Goal: Task Accomplishment & Management: Use online tool/utility

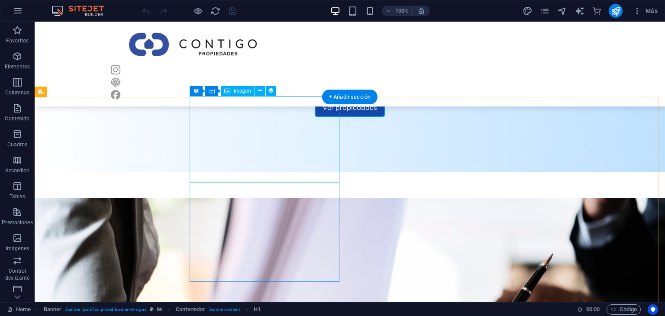
scroll to position [387, 0]
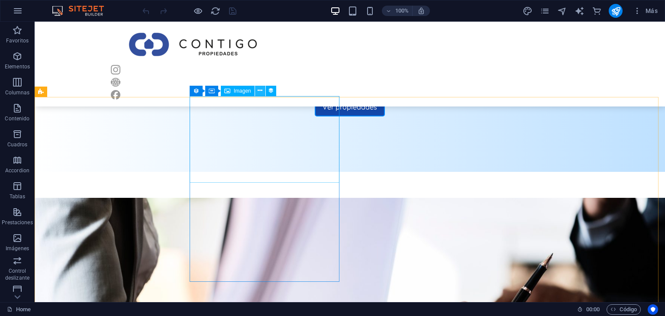
click at [260, 90] on icon at bounding box center [259, 90] width 5 height 9
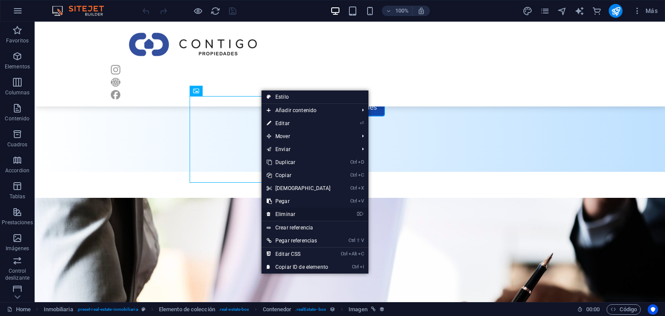
click at [307, 213] on link "⌦ Eliminar" at bounding box center [298, 214] width 74 height 13
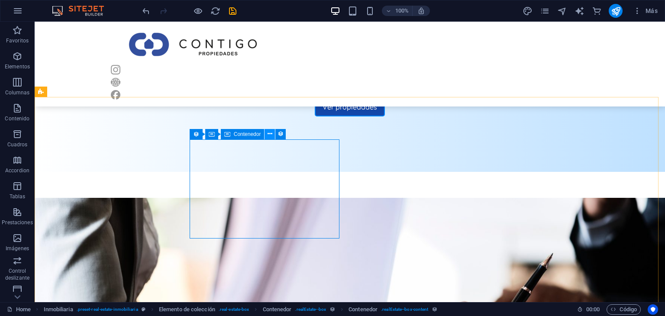
click at [272, 133] on icon at bounding box center [269, 133] width 5 height 9
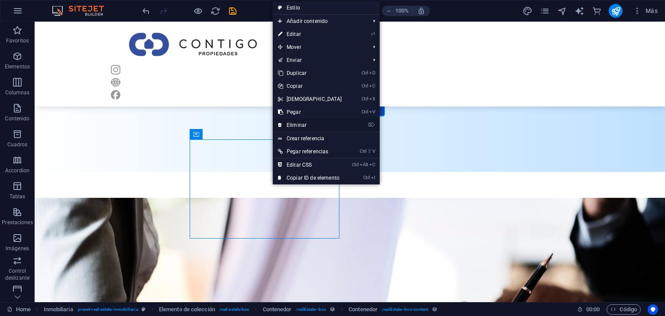
click at [303, 128] on link "⌦ Eliminar" at bounding box center [310, 125] width 74 height 13
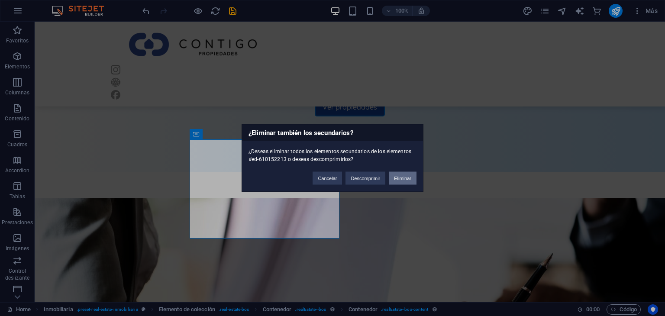
click at [408, 174] on button "Eliminar" at bounding box center [403, 178] width 28 height 13
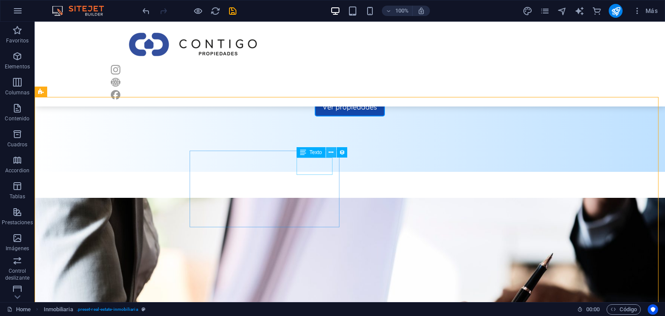
click at [327, 151] on button at bounding box center [331, 152] width 10 height 10
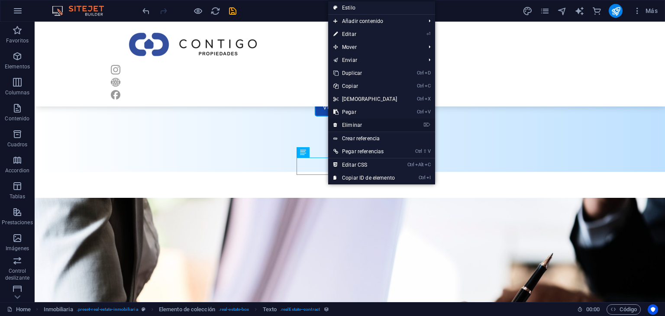
click at [363, 122] on link "⌦ Eliminar" at bounding box center [365, 125] width 74 height 13
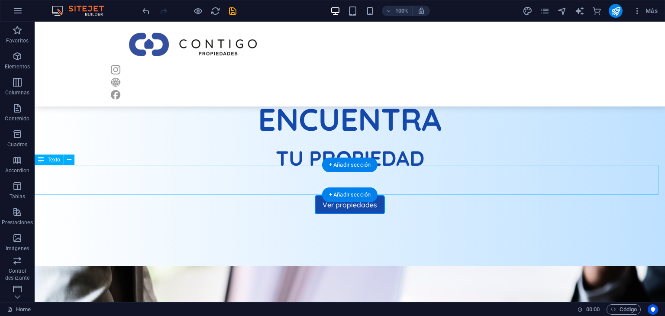
scroll to position [289, 0]
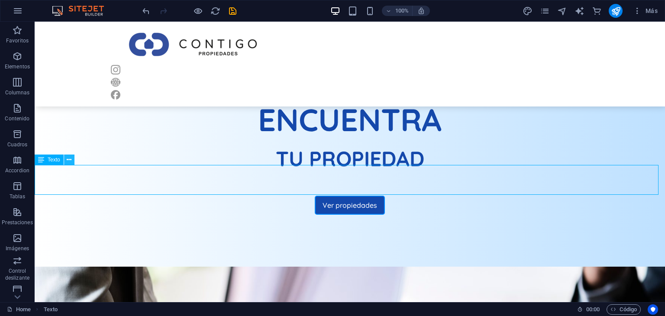
click at [67, 161] on icon at bounding box center [69, 159] width 5 height 9
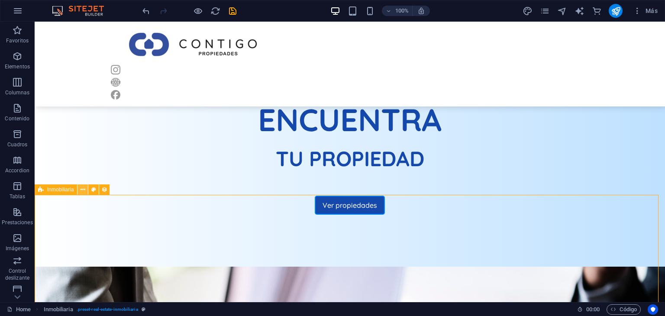
click at [83, 189] on icon at bounding box center [82, 189] width 5 height 9
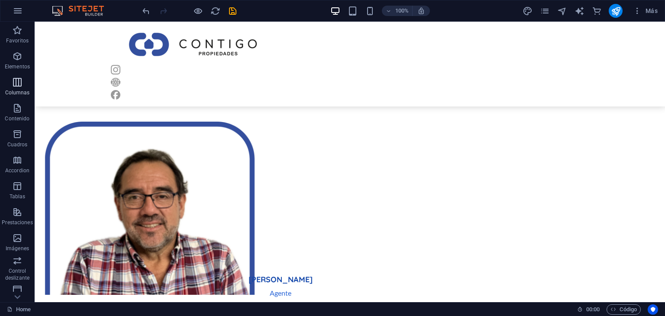
scroll to position [888, 0]
click at [20, 105] on icon "button" at bounding box center [17, 108] width 10 height 10
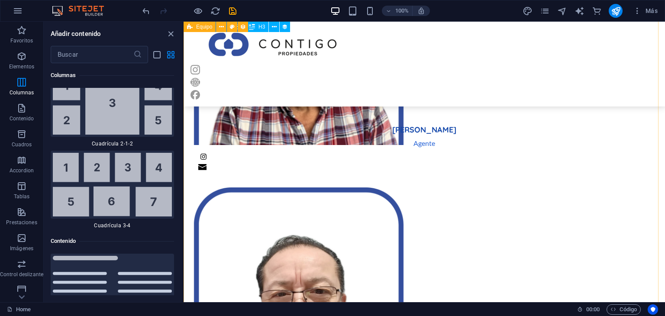
scroll to position [1039, 0]
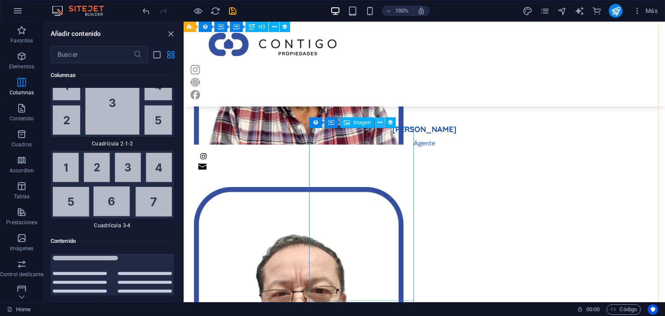
click at [381, 123] on icon at bounding box center [379, 122] width 5 height 9
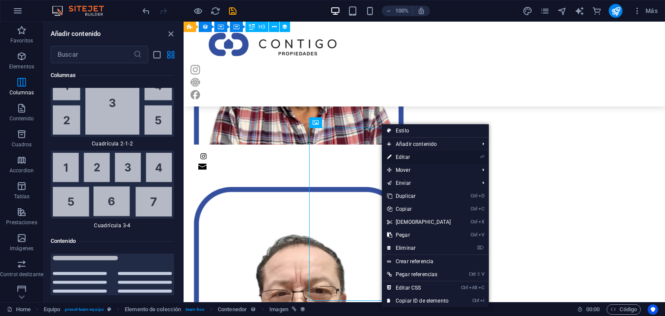
click at [399, 158] on link "⏎ Editar" at bounding box center [419, 157] width 74 height 13
select select "px"
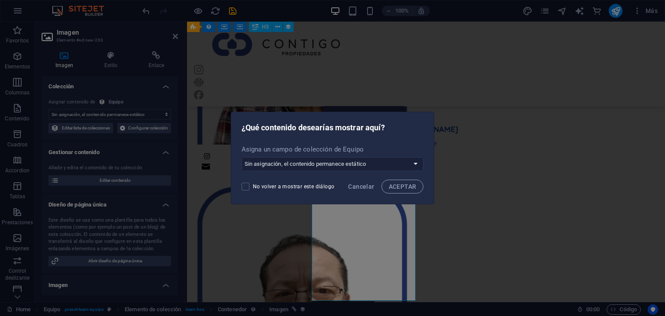
select select "image"
click at [399, 180] on button "ACEPTAR" at bounding box center [402, 187] width 42 height 14
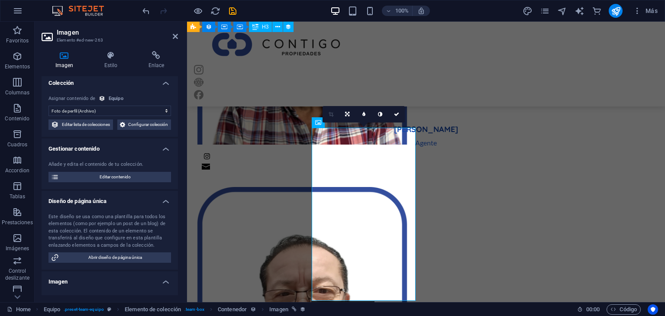
scroll to position [0, 0]
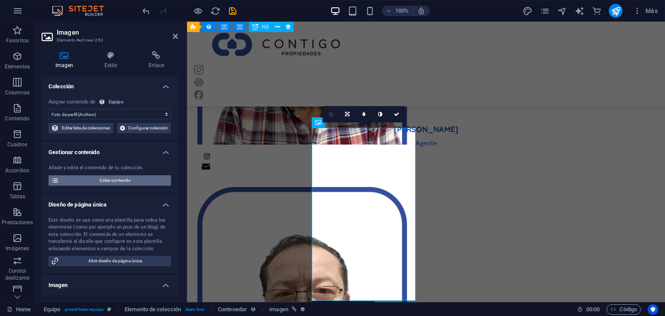
click at [127, 186] on span "Editar contenido" at bounding box center [114, 180] width 107 height 10
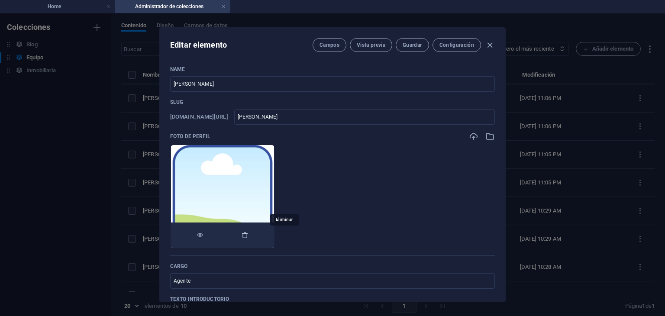
click at [248, 235] on icon "button" at bounding box center [244, 234] width 7 height 7
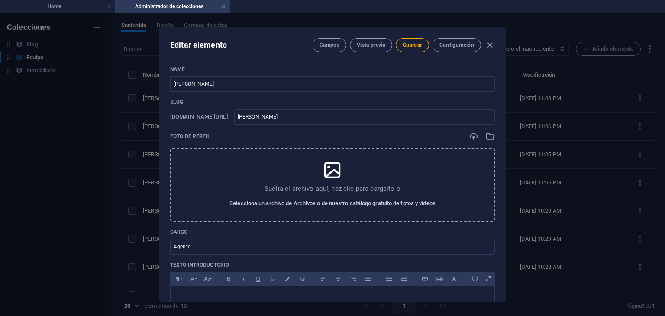
click at [314, 200] on span "Selecciona un archivo de Archivos o de nuestro catálogo gratuito de fotos y víd…" at bounding box center [332, 203] width 206 height 10
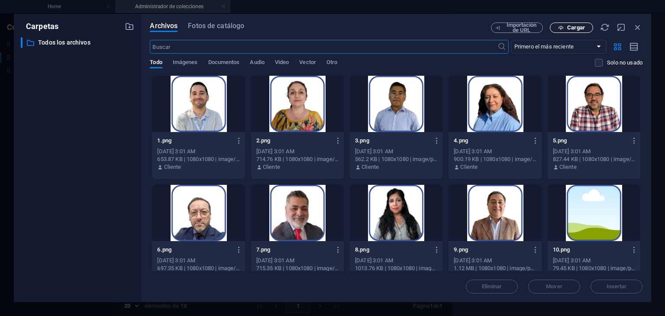
click at [571, 25] on span "Cargar" at bounding box center [576, 27] width 18 height 5
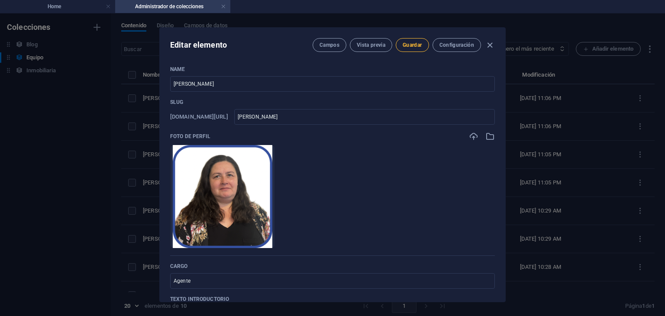
click at [412, 46] on span "Guardar" at bounding box center [411, 45] width 19 height 7
click at [489, 44] on icon "button" at bounding box center [490, 45] width 10 height 10
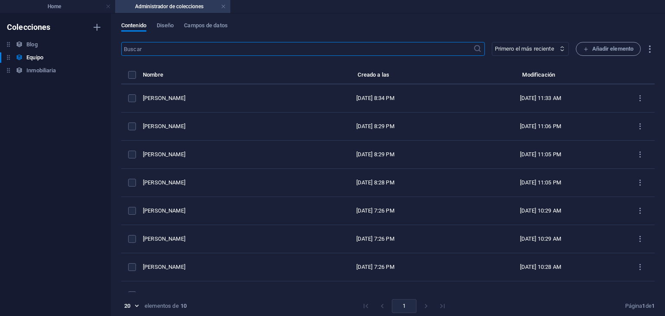
type input "[PERSON_NAME]"
click at [224, 5] on link at bounding box center [223, 7] width 5 height 8
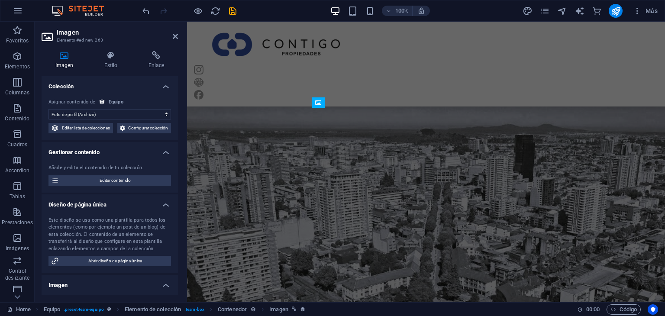
select select "DISABLED_OPTION_VALUE"
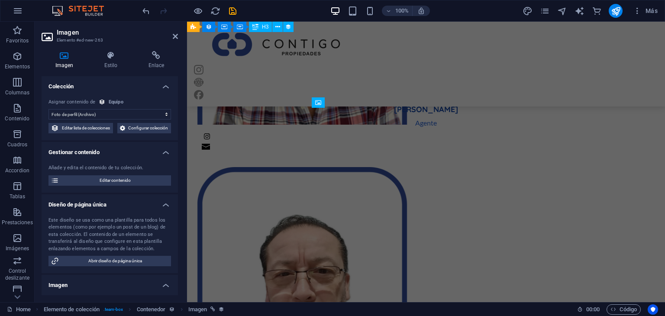
click at [215, 5] on div at bounding box center [189, 11] width 97 height 14
click at [216, 8] on icon "reload" at bounding box center [215, 11] width 10 height 10
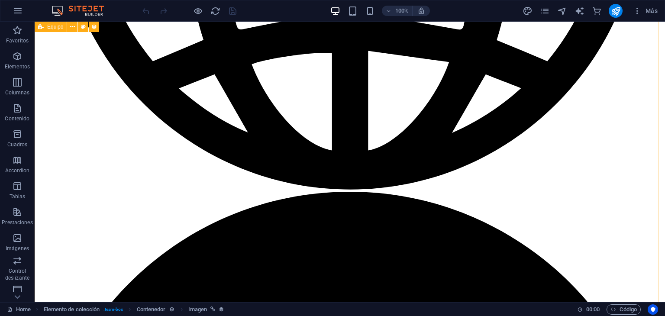
scroll to position [1082, 0]
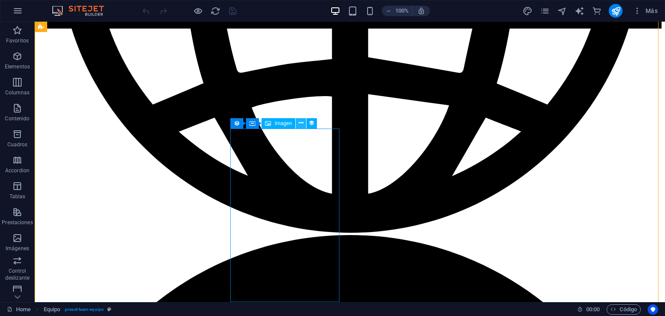
scroll to position [1038, 0]
click at [303, 120] on icon at bounding box center [301, 123] width 5 height 9
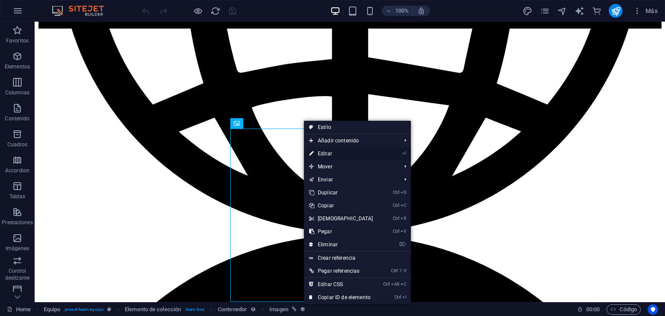
click at [331, 153] on link "⏎ Editar" at bounding box center [341, 153] width 74 height 13
select select "image"
select select "px"
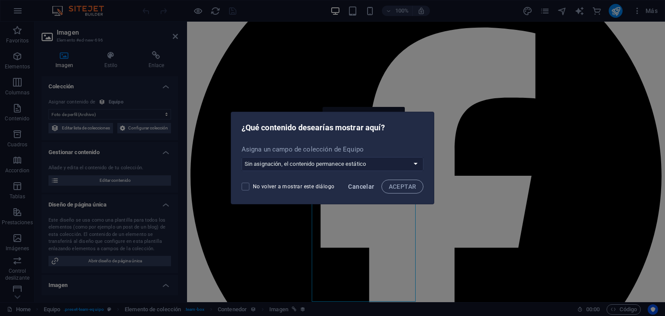
click at [358, 189] on span "Cancelar" at bounding box center [361, 186] width 26 height 7
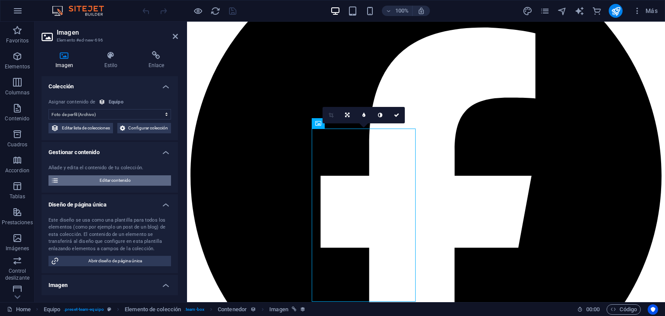
click at [116, 186] on span "Editar contenido" at bounding box center [114, 180] width 107 height 10
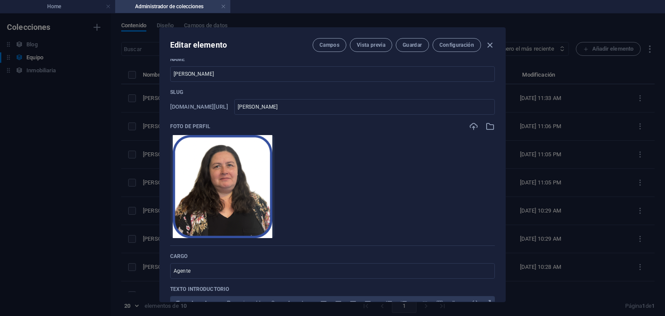
scroll to position [0, 0]
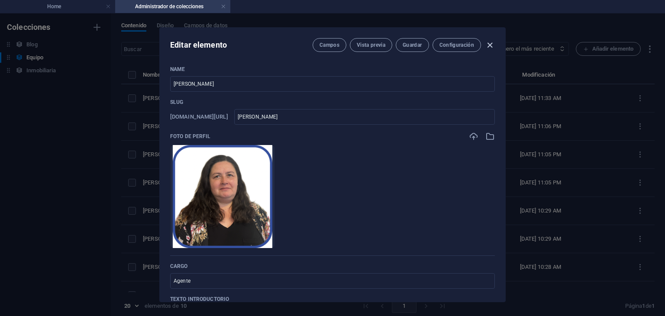
click at [489, 40] on icon "button" at bounding box center [490, 45] width 10 height 10
type input "[PERSON_NAME]"
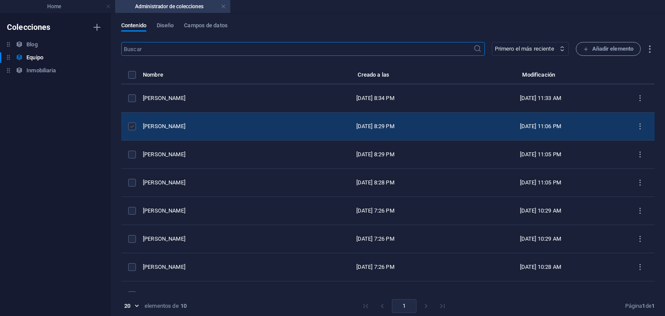
click at [130, 125] on label "items list" at bounding box center [132, 126] width 8 height 8
click at [0, 0] on input "items list" at bounding box center [0, 0] width 0 height 0
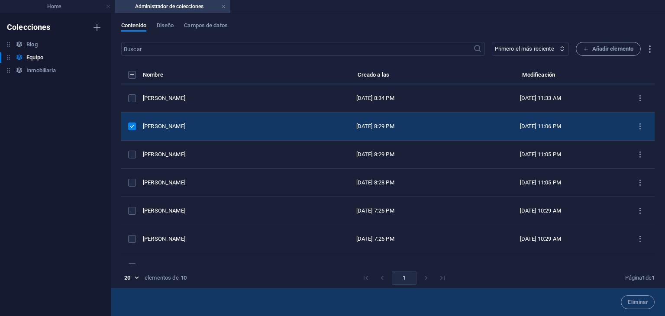
click at [129, 125] on label "items list" at bounding box center [132, 126] width 8 height 8
click at [0, 0] on input "items list" at bounding box center [0, 0] width 0 height 0
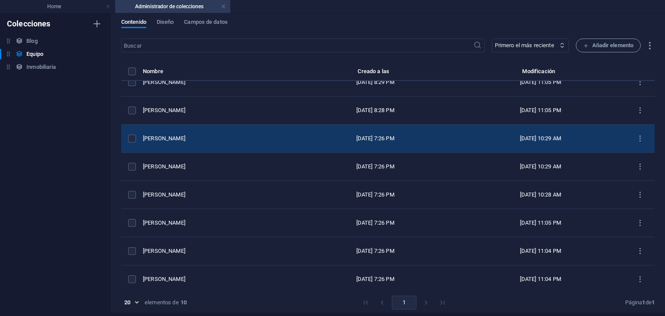
scroll to position [73, 0]
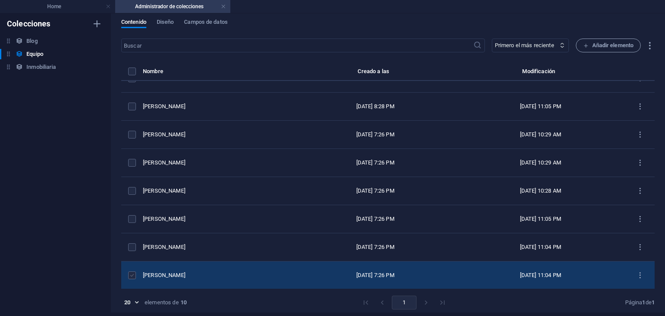
click at [132, 276] on label "items list" at bounding box center [132, 275] width 8 height 8
click at [0, 0] on input "items list" at bounding box center [0, 0] width 0 height 0
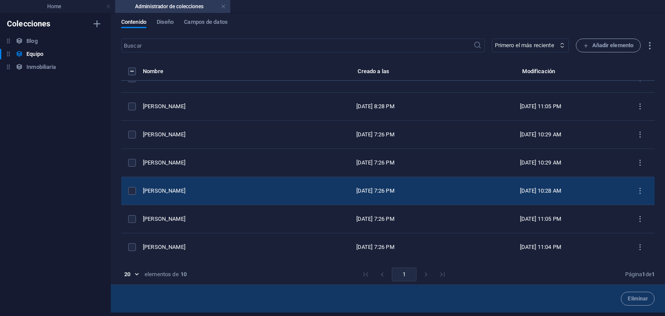
scroll to position [100, 0]
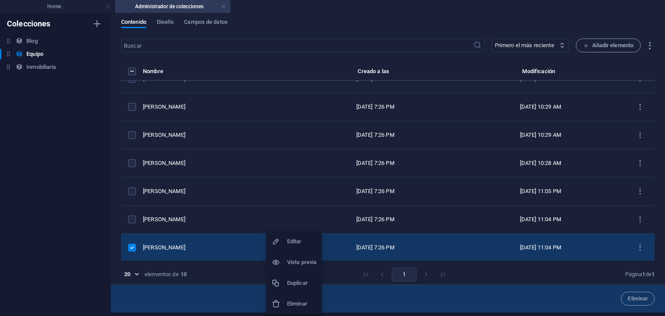
click at [312, 287] on h6 "Duplicar" at bounding box center [301, 283] width 29 height 10
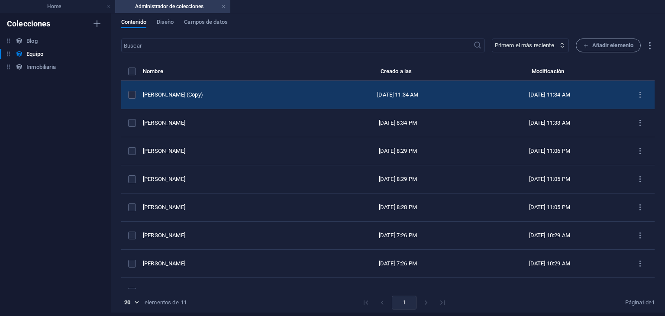
scroll to position [0, 0]
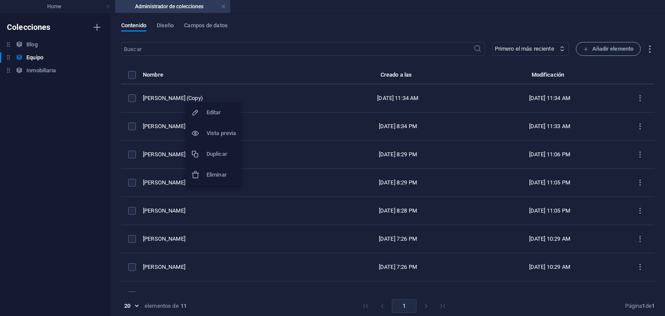
click at [215, 117] on h6 "Editar" at bounding box center [220, 112] width 29 height 10
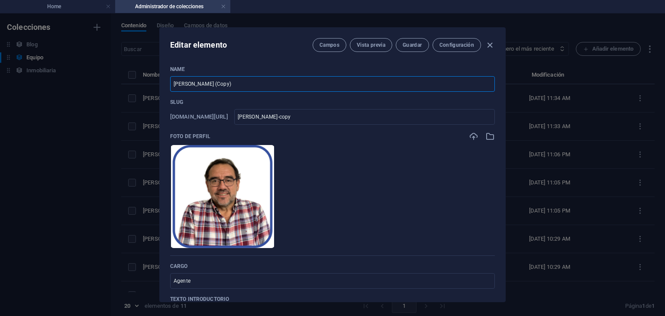
drag, startPoint x: 241, startPoint y: 80, endPoint x: 109, endPoint y: 81, distance: 131.1
click at [109, 81] on div "Editar elemento Campos Vista previa Guardar Configuración Name [PERSON_NAME] (C…" at bounding box center [332, 164] width 665 height 302
type input "M"
type input "m"
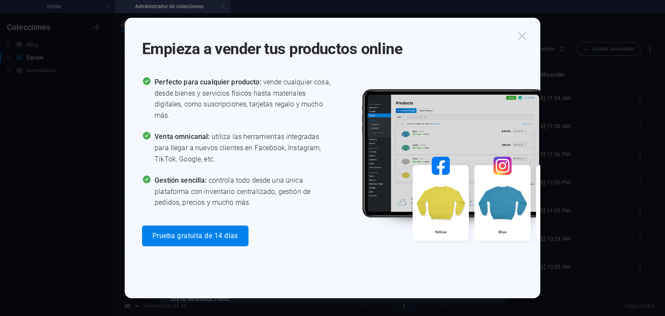
click at [524, 39] on icon "button" at bounding box center [522, 36] width 16 height 16
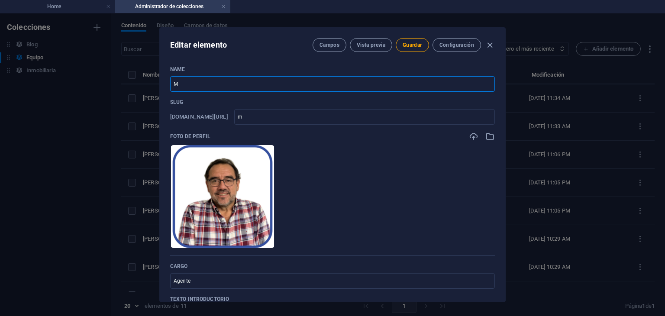
type input "Ma"
type input "ma"
type input "Mar"
type input "mar"
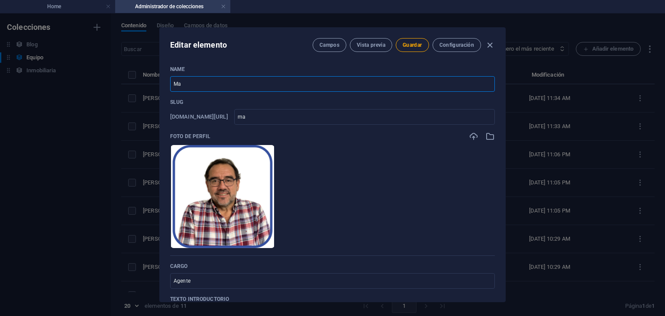
type input "mar"
type input "[PERSON_NAME]"
type input "marc"
type input "[PERSON_NAME]"
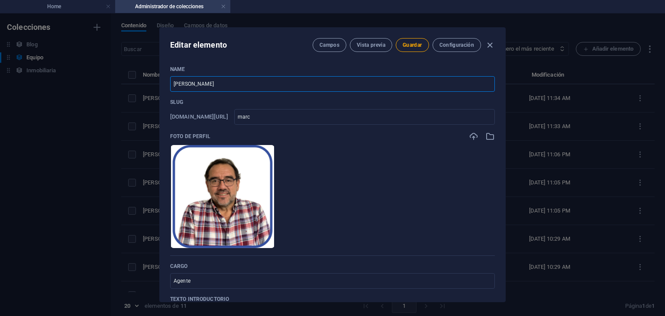
type input "[PERSON_NAME]"
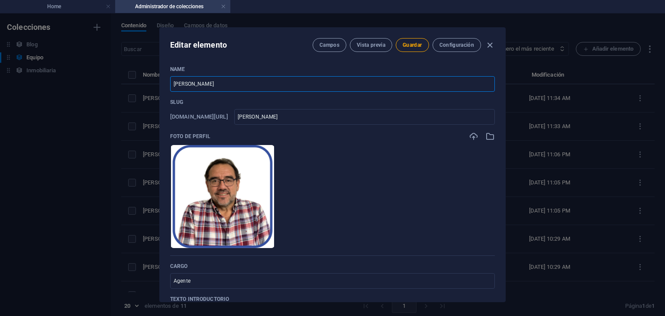
type input "[PERSON_NAME]"
type input "[PERSON_NAME]-s"
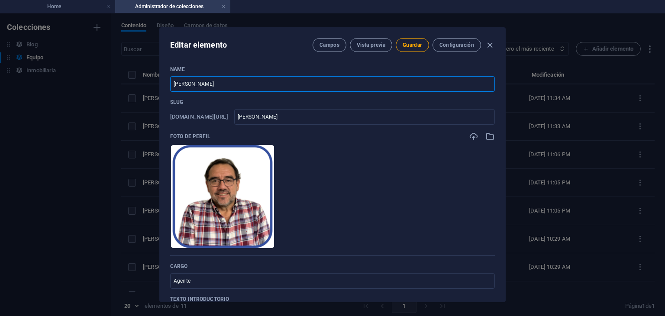
type input "[PERSON_NAME]-s"
type input "[PERSON_NAME]"
type input "[PERSON_NAME]-sa"
type input "[PERSON_NAME]"
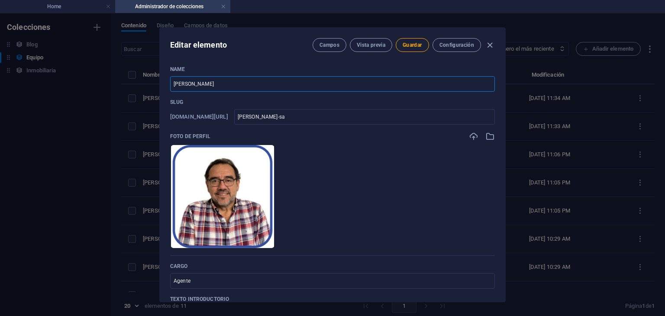
type input "[PERSON_NAME]"
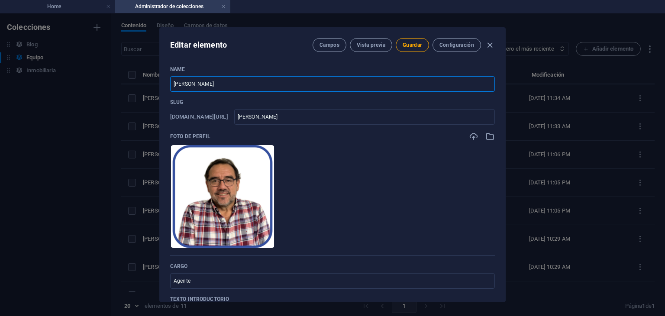
type input "[PERSON_NAME]"
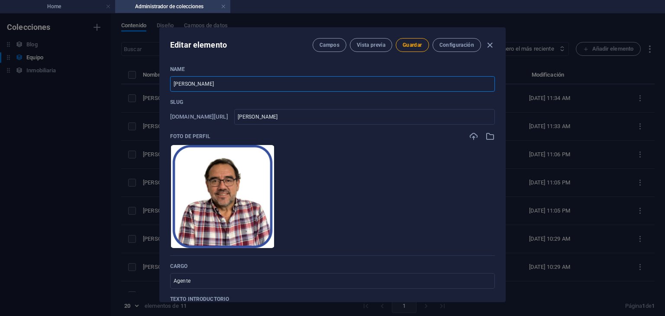
type input "[PERSON_NAME]"
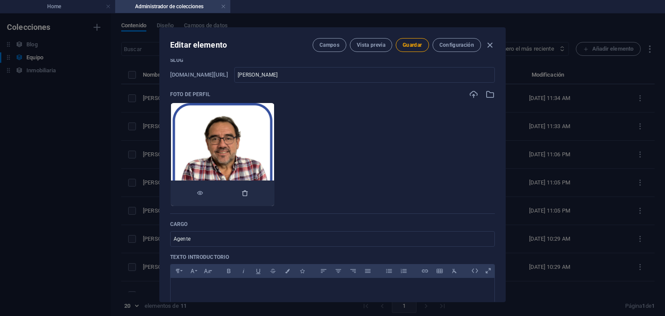
scroll to position [42, 0]
type input "[PERSON_NAME]"
click at [248, 194] on icon "button" at bounding box center [244, 192] width 7 height 7
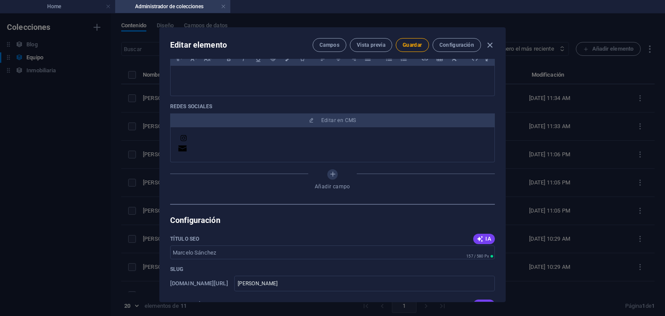
scroll to position [221, 0]
click at [182, 137] on icon at bounding box center [184, 137] width 8 height 8
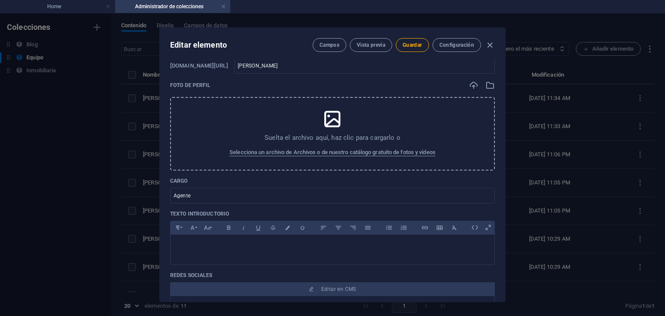
scroll to position [0, 0]
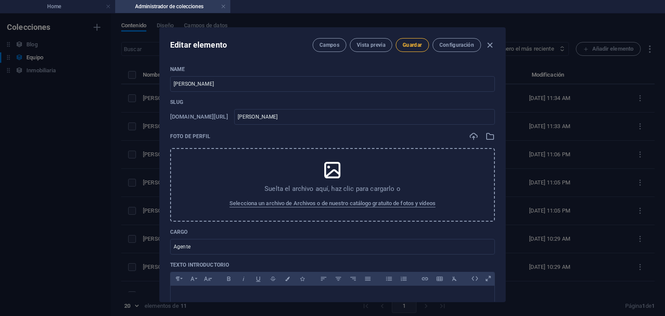
click at [414, 42] on span "Guardar" at bounding box center [411, 45] width 19 height 7
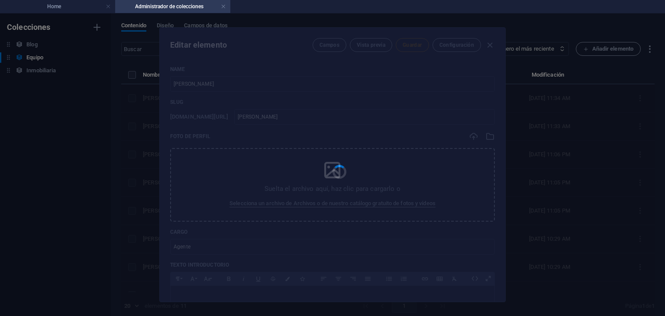
type input "[PERSON_NAME]"
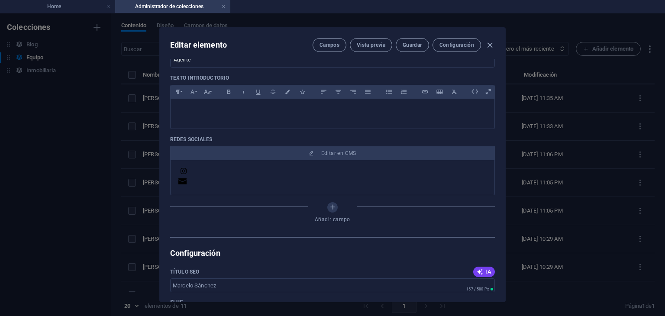
click at [225, 177] on div at bounding box center [332, 177] width 310 height 21
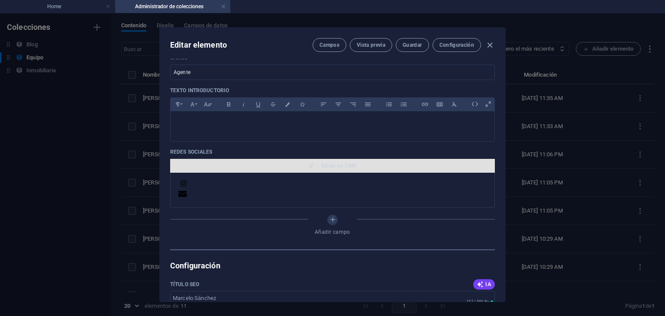
click at [311, 160] on button "Editar en CMS" at bounding box center [332, 166] width 324 height 14
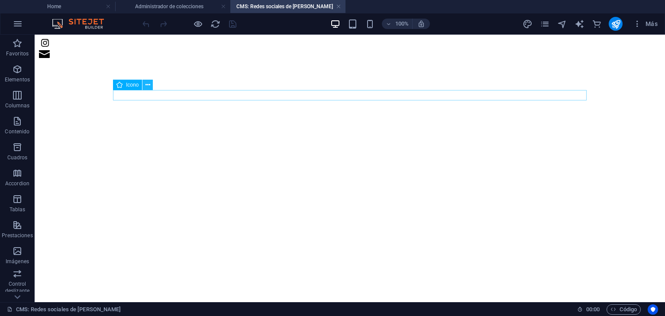
click at [147, 85] on icon at bounding box center [147, 84] width 5 height 9
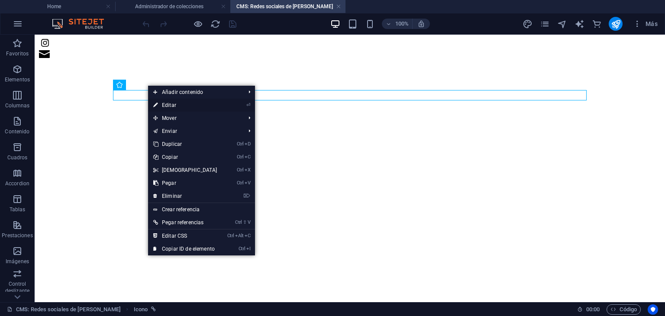
click at [191, 105] on link "⏎ Editar" at bounding box center [185, 105] width 74 height 13
select select "xMidYMid"
select select "px"
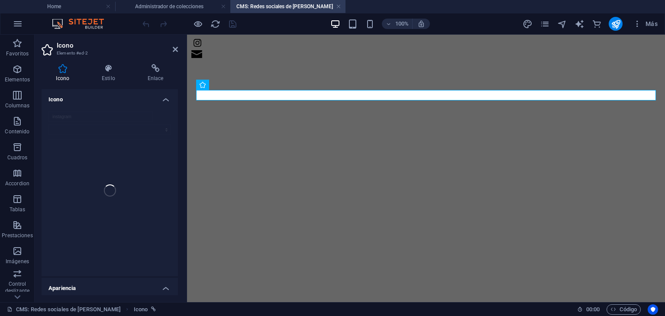
click at [80, 126] on div "instagram" at bounding box center [110, 190] width 136 height 171
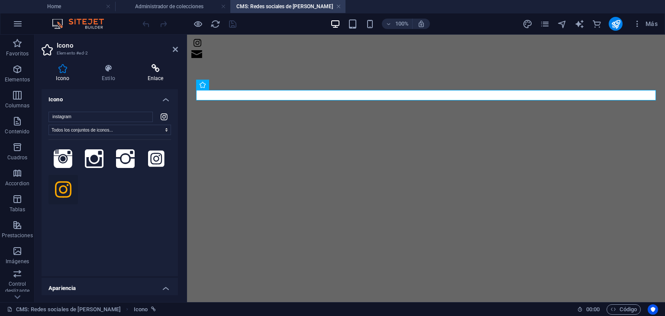
click at [160, 66] on icon at bounding box center [155, 68] width 45 height 9
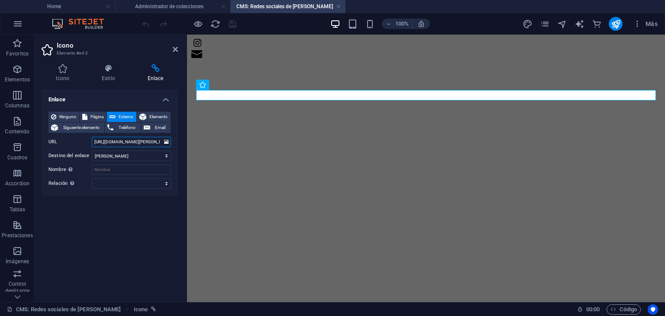
click at [142, 145] on input "[URL][DOMAIN_NAME][PERSON_NAME][DOMAIN_NAME]" at bounding box center [131, 142] width 79 height 10
type input "[URL][DOMAIN_NAME][PERSON_NAME][DOMAIN_NAME]"
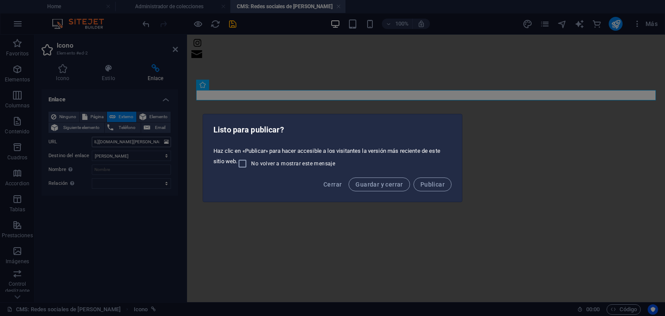
scroll to position [0, 0]
click at [341, 183] on span "Cerrar" at bounding box center [332, 184] width 18 height 7
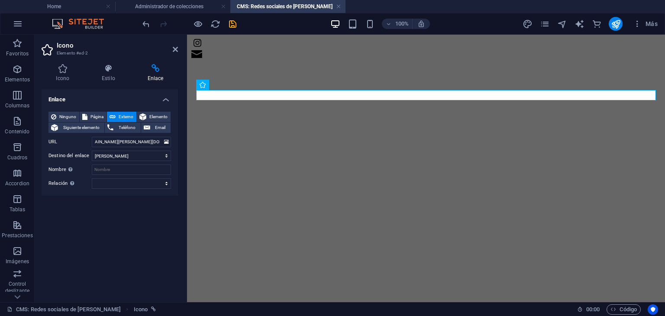
click at [135, 227] on div "Enlace Ninguno Página Externo Elemento Siguiente elemento Teléfono Email Página…" at bounding box center [110, 192] width 136 height 206
click at [229, 61] on div at bounding box center [425, 49] width 471 height 22
click at [234, 26] on icon "save" at bounding box center [233, 24] width 10 height 10
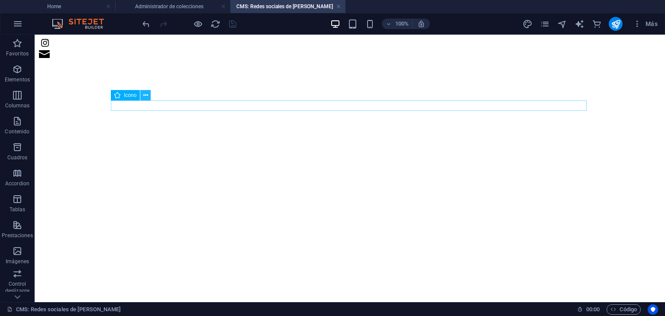
click at [147, 96] on icon at bounding box center [145, 95] width 5 height 9
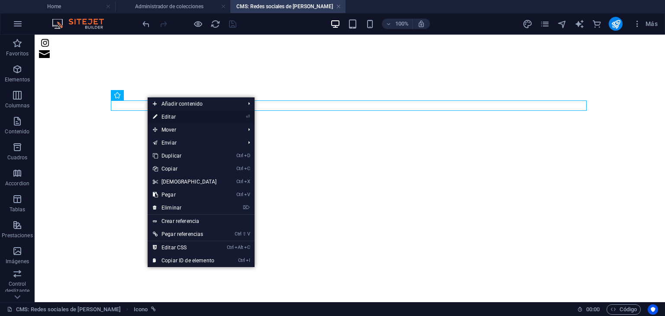
click at [173, 113] on link "⏎ Editar" at bounding box center [185, 116] width 74 height 13
select select "xMidYMid"
select select "px"
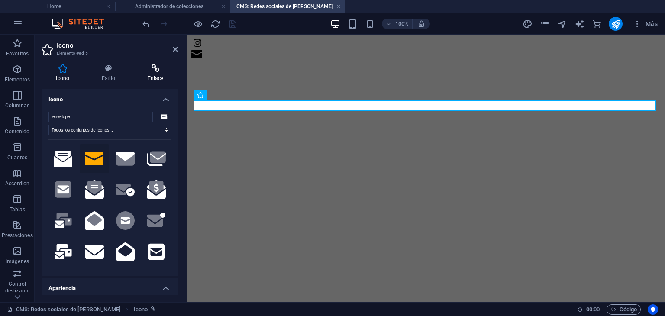
click at [159, 70] on icon at bounding box center [155, 68] width 45 height 9
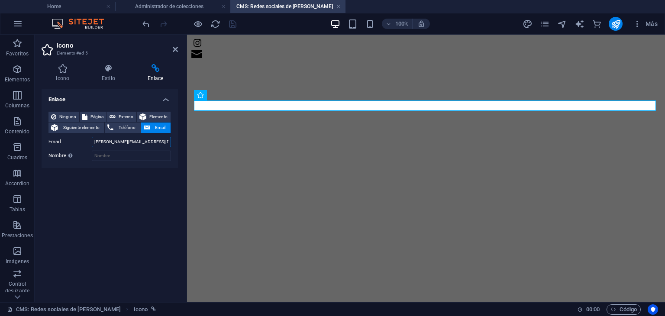
click at [140, 141] on input "[PERSON_NAME][EMAIL_ADDRESS][DOMAIN_NAME]" at bounding box center [131, 142] width 79 height 10
drag, startPoint x: 107, startPoint y: 141, endPoint x: 22, endPoint y: 141, distance: 84.4
click at [25, 142] on section "Favoritos Elementos Columnas Contenido Cuadros Accordion Tablas Prestaciones Im…" at bounding box center [332, 168] width 665 height 267
type input "[PERSON_NAME][EMAIL_ADDRESS][DOMAIN_NAME]"
drag, startPoint x: 114, startPoint y: 218, endPoint x: 111, endPoint y: 214, distance: 5.2
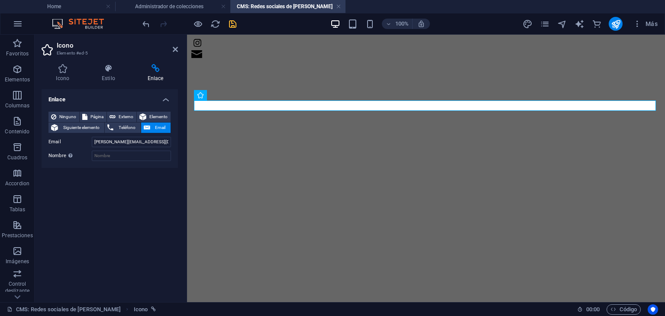
click at [112, 214] on div "Enlace Ninguno Página Externo Elemento Siguiente elemento Teléfono Email Página…" at bounding box center [110, 192] width 136 height 206
click at [232, 23] on icon "save" at bounding box center [233, 24] width 10 height 10
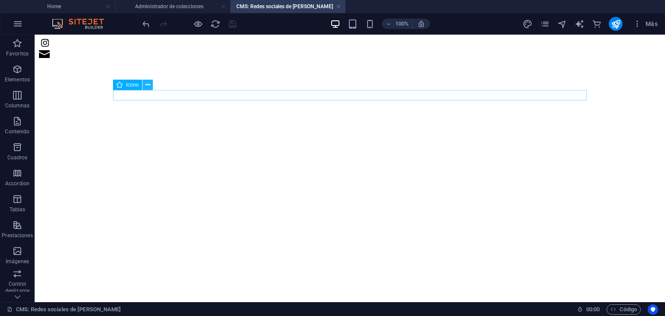
click at [151, 87] on button at bounding box center [147, 85] width 10 height 10
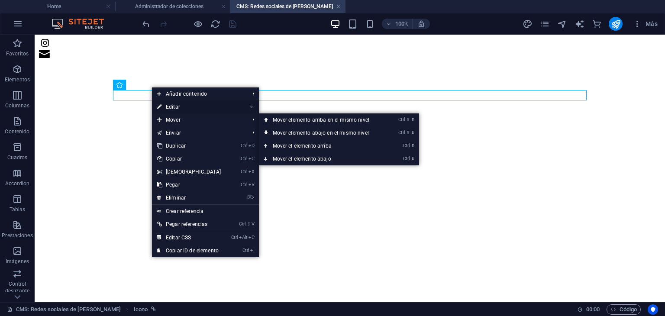
click at [174, 108] on link "⏎ Editar" at bounding box center [189, 106] width 74 height 13
select select
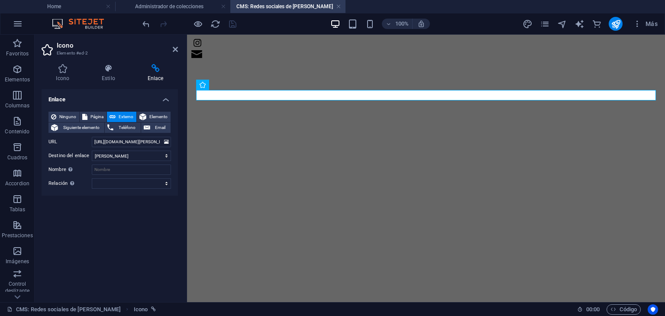
click at [154, 69] on icon at bounding box center [155, 68] width 45 height 9
click at [172, 51] on header "Icono Elemento #ed-2" at bounding box center [110, 46] width 136 height 22
drag, startPoint x: 177, startPoint y: 48, endPoint x: 142, endPoint y: 13, distance: 48.9
click at [177, 48] on icon at bounding box center [175, 49] width 5 height 7
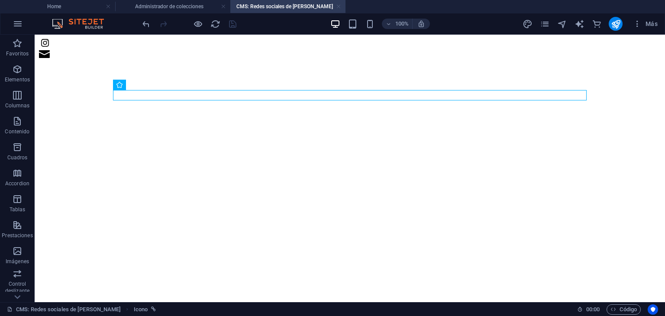
click at [339, 6] on link at bounding box center [338, 7] width 5 height 8
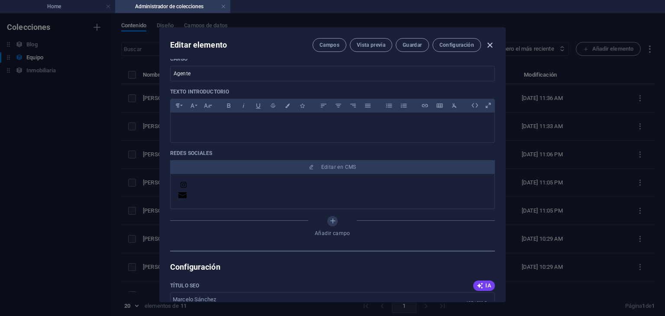
click at [488, 42] on icon "button" at bounding box center [490, 45] width 10 height 10
type input "[PERSON_NAME]"
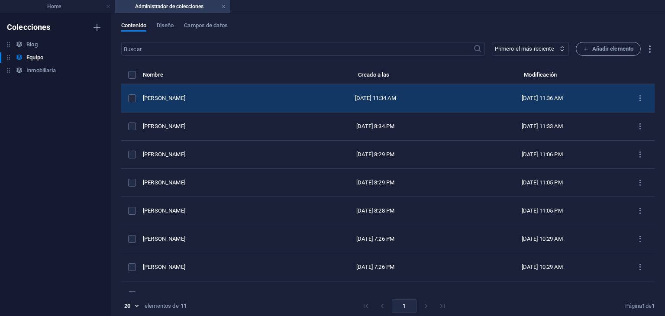
click at [188, 96] on div "[PERSON_NAME]" at bounding box center [214, 98] width 142 height 8
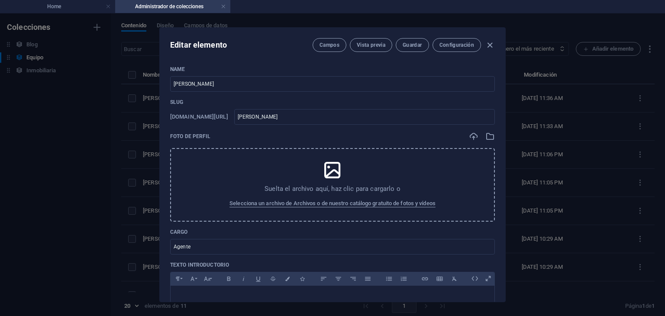
click at [346, 184] on p "Suelta el archivo aquí, haz clic para cargarlo o" at bounding box center [332, 188] width 136 height 9
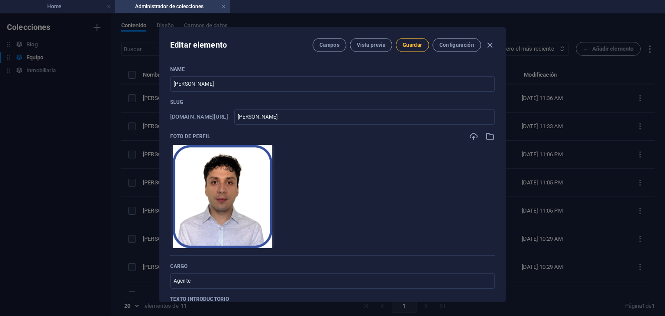
click at [398, 46] on button "Guardar" at bounding box center [411, 45] width 33 height 14
click at [485, 40] on icon "button" at bounding box center [490, 45] width 10 height 10
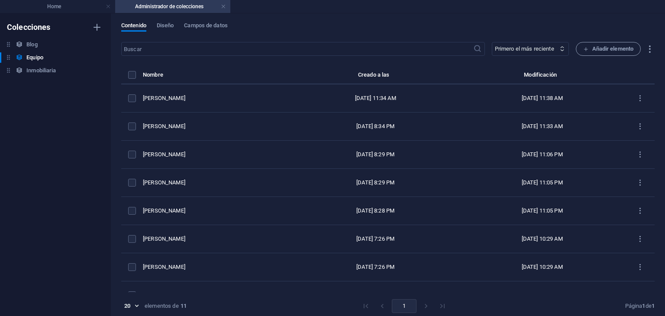
type input "[PERSON_NAME]"
click at [223, 7] on link at bounding box center [223, 7] width 5 height 8
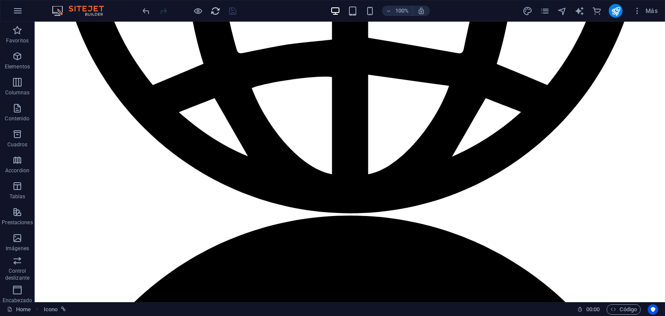
click at [214, 11] on icon "reload" at bounding box center [215, 11] width 10 height 10
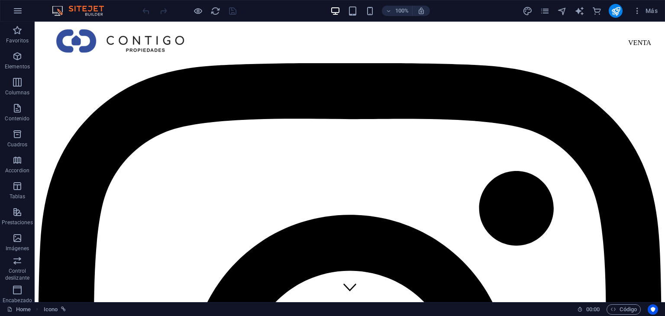
scroll to position [0, 0]
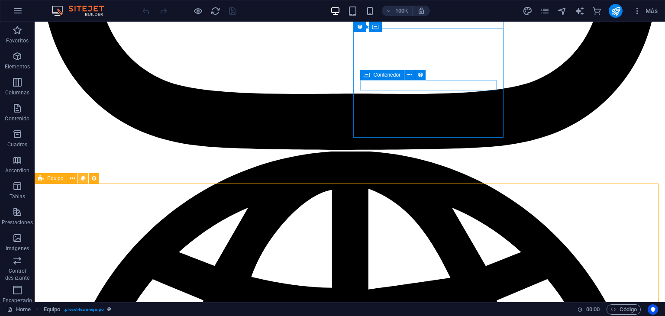
scroll to position [536, 0]
click at [73, 178] on icon at bounding box center [72, 177] width 5 height 9
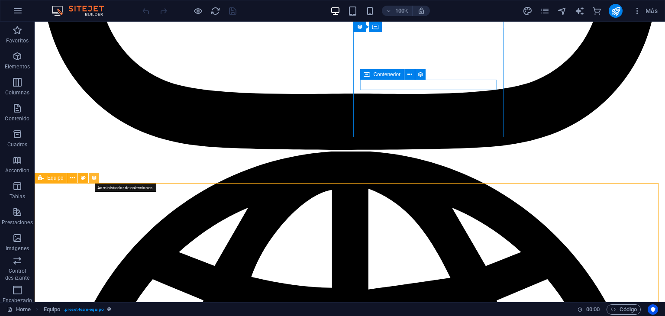
click at [93, 178] on icon at bounding box center [94, 177] width 6 height 9
select select "67ca20f71f81aa1a15559c02"
select select "columns.job_title_DESC"
select select "px"
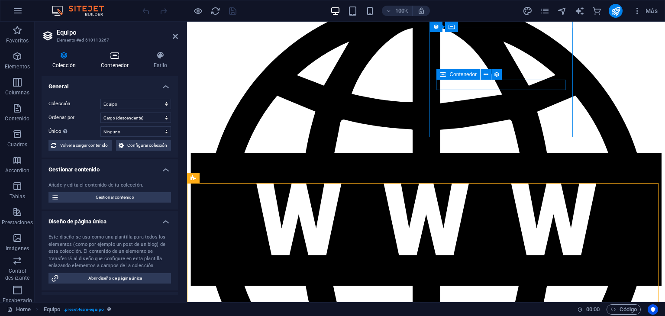
click at [117, 58] on icon at bounding box center [114, 55] width 49 height 9
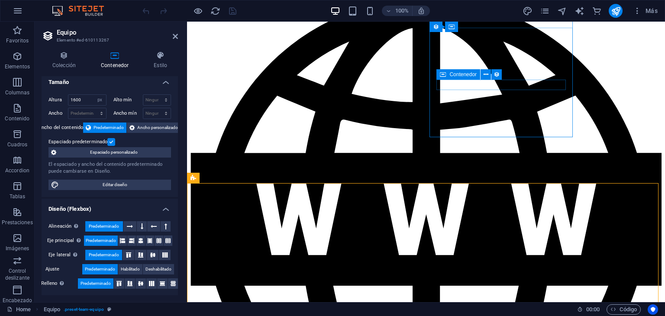
scroll to position [5, 0]
click at [77, 55] on icon at bounding box center [64, 55] width 45 height 9
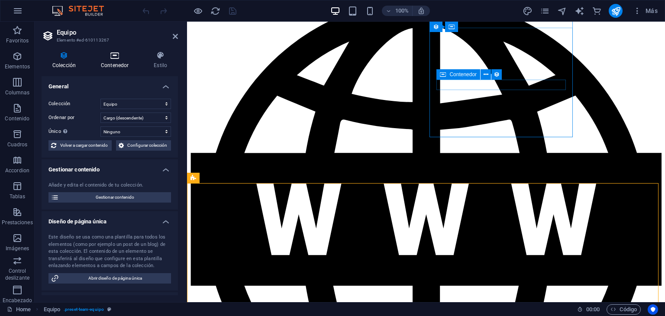
click at [113, 58] on icon at bounding box center [114, 55] width 49 height 9
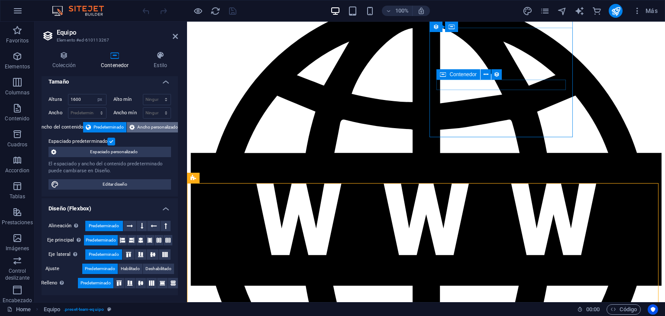
click at [143, 125] on span "Ancho personalizado" at bounding box center [157, 127] width 41 height 10
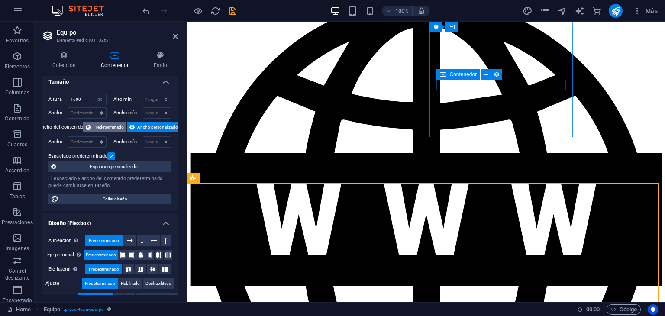
click at [115, 125] on span "Predeterminado" at bounding box center [108, 127] width 30 height 10
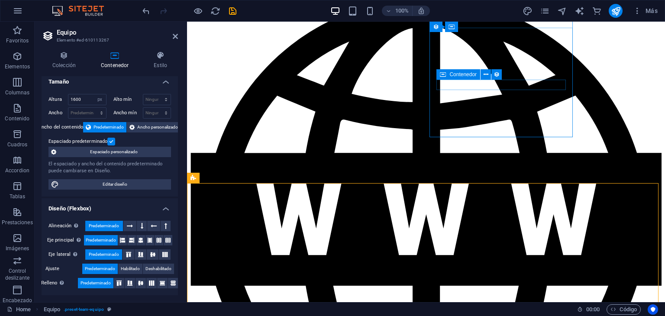
click at [115, 125] on span "Predeterminado" at bounding box center [108, 127] width 30 height 10
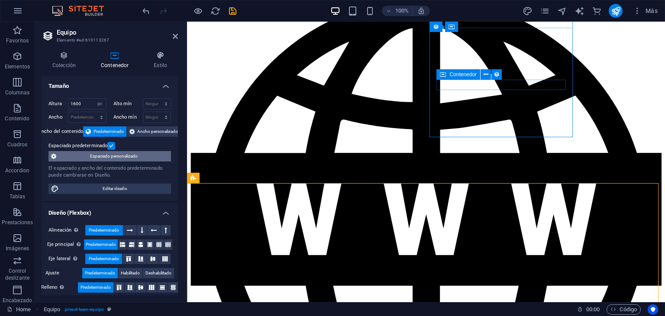
scroll to position [0, 0]
drag, startPoint x: 87, startPoint y: 104, endPoint x: 17, endPoint y: 110, distance: 70.3
click at [17, 110] on section "Favoritos Elementos Columnas Contenido Cuadros Accordion Tablas Prestaciones Im…" at bounding box center [332, 162] width 665 height 280
type input "3"
click at [137, 167] on div "El espaciado y ancho del contenido predeterminado puede cambiarse en Diseño." at bounding box center [109, 172] width 122 height 14
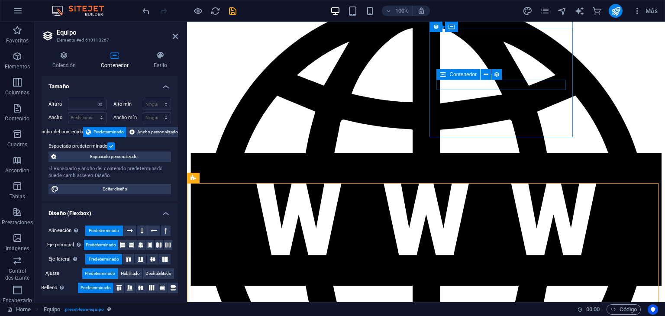
click at [116, 133] on span "Predeterminado" at bounding box center [108, 132] width 30 height 10
click at [66, 62] on h4 "Colección" at bounding box center [66, 60] width 48 height 18
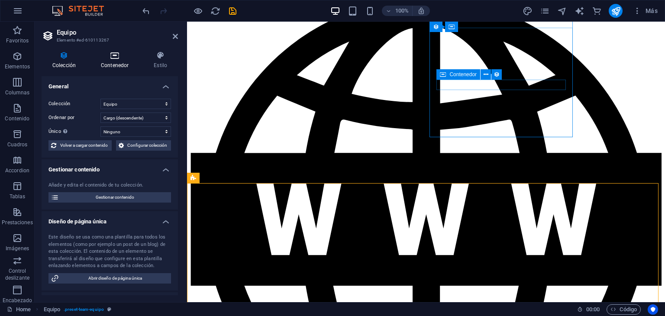
click at [111, 56] on icon at bounding box center [114, 55] width 49 height 9
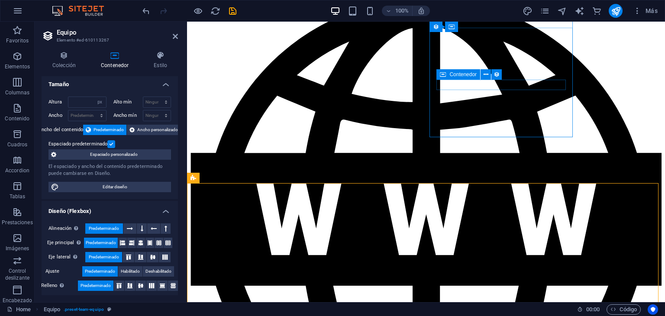
scroll to position [5, 0]
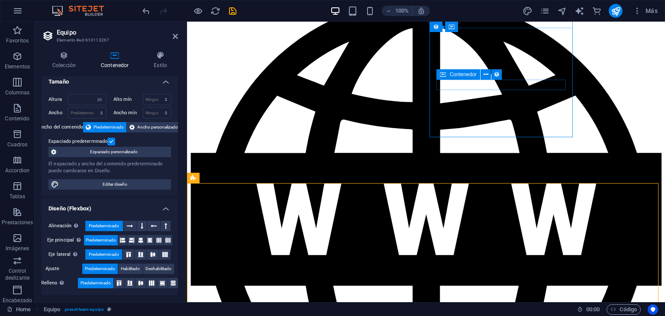
click at [108, 142] on label at bounding box center [111, 142] width 8 height 8
click at [0, 0] on input "Espaciado predeterminado" at bounding box center [0, 0] width 0 height 0
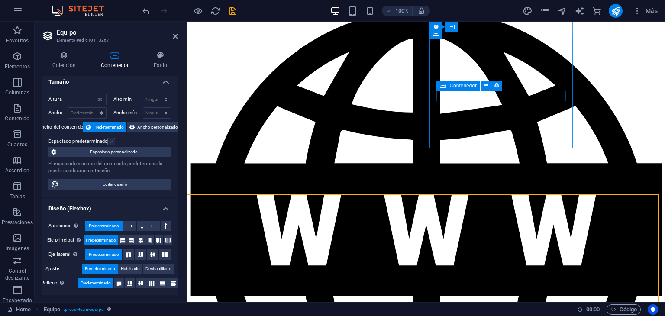
scroll to position [526, 0]
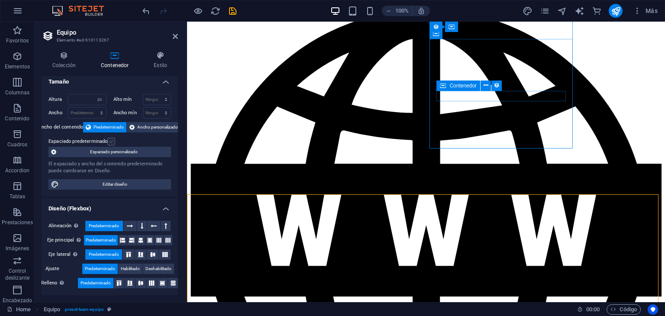
click at [112, 138] on label at bounding box center [111, 142] width 8 height 8
click at [0, 0] on input "Espaciado predeterminado" at bounding box center [0, 0] width 0 height 0
click at [151, 184] on span "Editar diseño" at bounding box center [114, 184] width 107 height 10
select select "px"
select select "400"
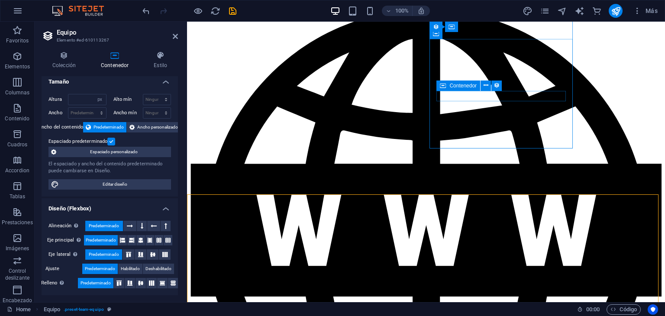
select select "px"
select select "rem"
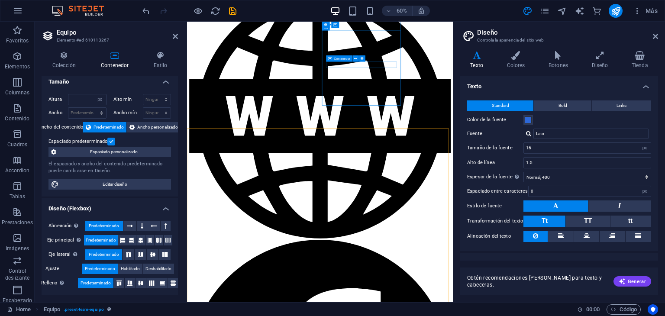
scroll to position [688, 0]
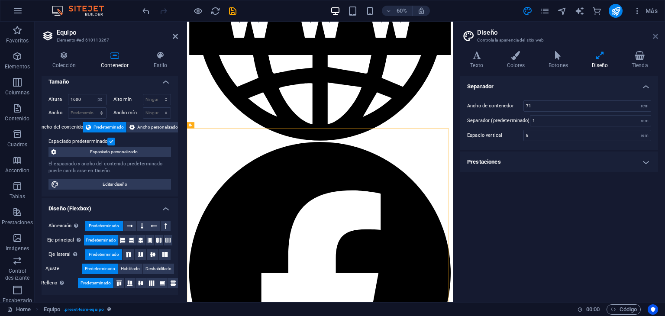
click at [657, 34] on icon at bounding box center [654, 36] width 5 height 7
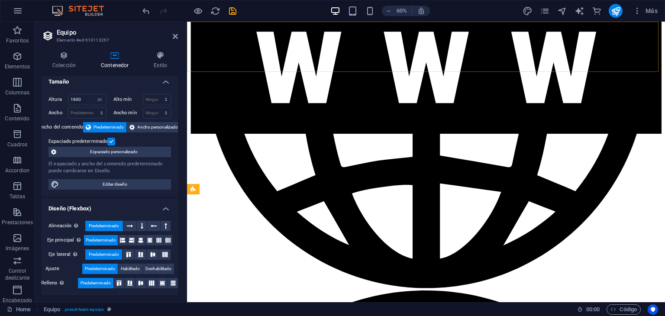
scroll to position [526, 0]
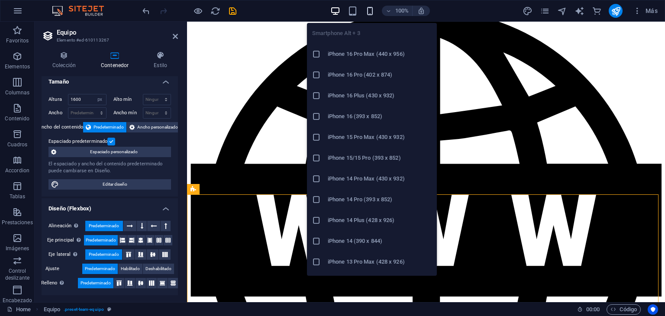
click at [374, 14] on icon "button" at bounding box center [370, 11] width 10 height 10
drag, startPoint x: 363, startPoint y: 119, endPoint x: 71, endPoint y: 107, distance: 293.1
click at [363, 119] on h6 "iPhone 16 (393 x 852)" at bounding box center [380, 116] width 104 height 10
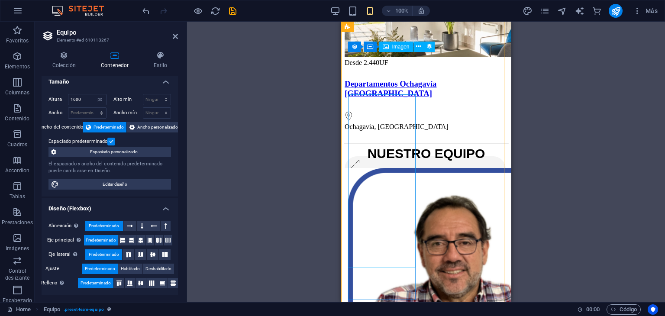
type input "100"
select select "%"
type input "100"
select select "%"
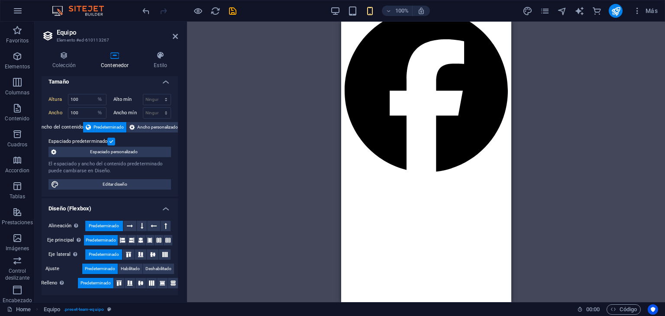
scroll to position [348, 0]
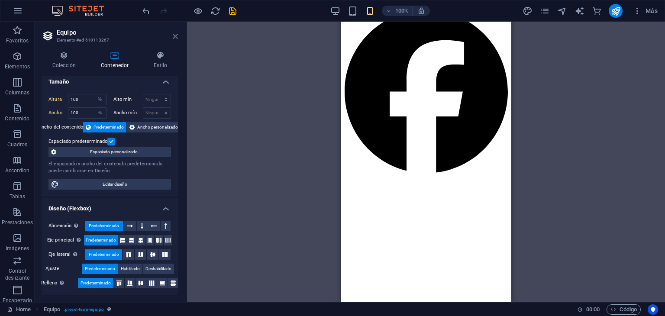
click at [173, 35] on icon at bounding box center [175, 36] width 5 height 7
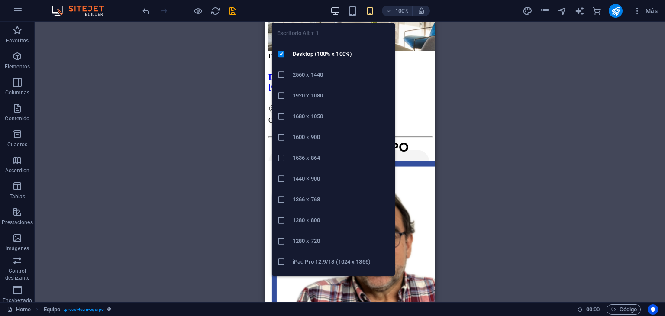
click at [335, 10] on icon "button" at bounding box center [335, 11] width 10 height 10
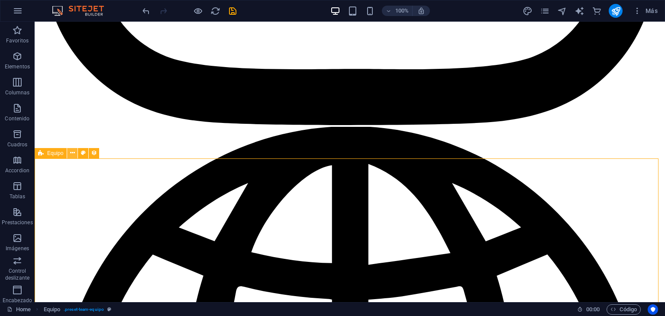
click at [71, 154] on icon at bounding box center [72, 152] width 5 height 9
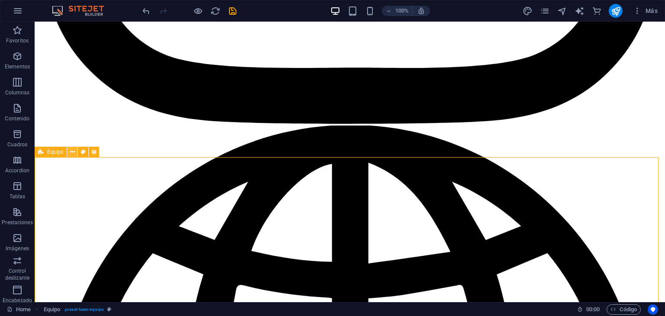
click at [71, 153] on icon at bounding box center [72, 152] width 5 height 9
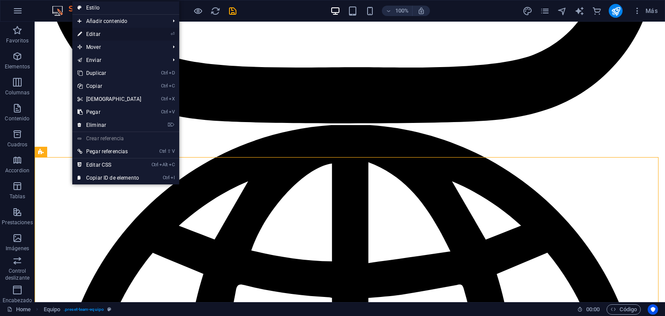
click at [105, 30] on link "⏎ Editar" at bounding box center [109, 34] width 74 height 13
select select "%"
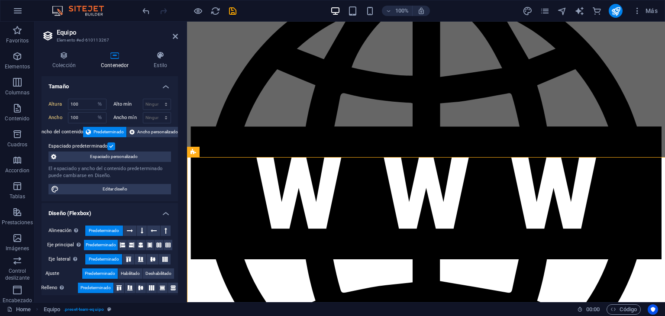
type input "1600"
select select "px"
select select "DISABLED_OPTION_VALUE"
click at [64, 64] on h4 "Colección" at bounding box center [66, 60] width 48 height 18
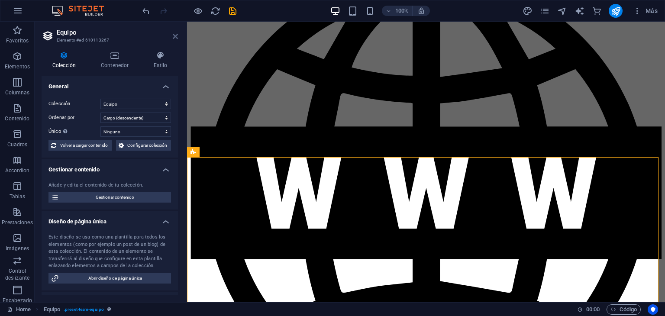
click at [177, 34] on icon at bounding box center [175, 36] width 5 height 7
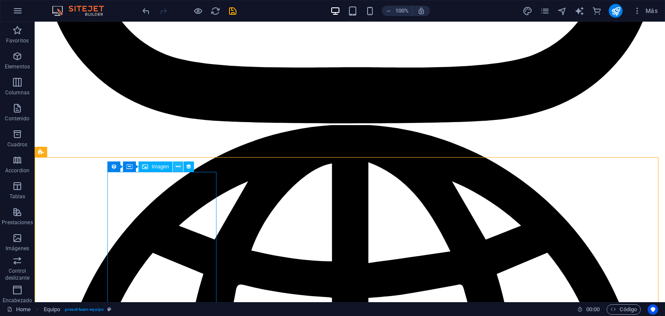
click at [181, 168] on button at bounding box center [178, 166] width 10 height 10
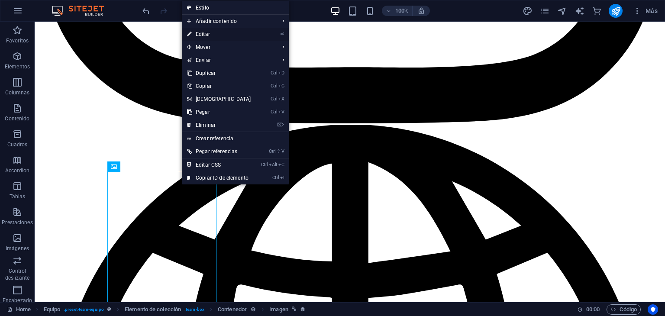
click at [211, 32] on link "⏎ Editar" at bounding box center [219, 34] width 74 height 13
select select "image"
select select "px"
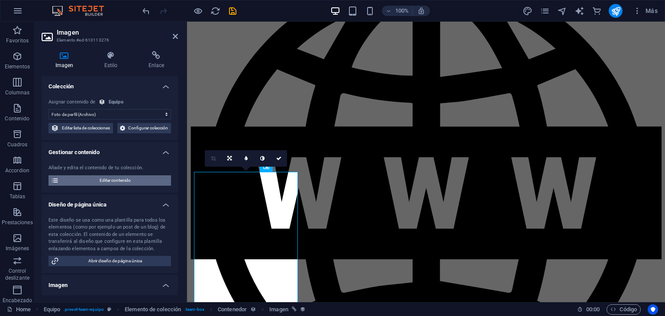
click at [128, 186] on span "Editar contenido" at bounding box center [114, 180] width 107 height 10
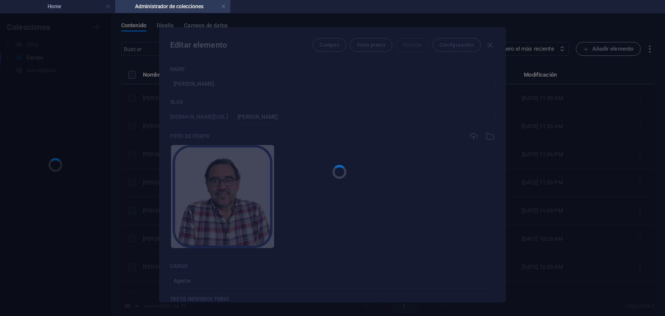
scroll to position [0, 0]
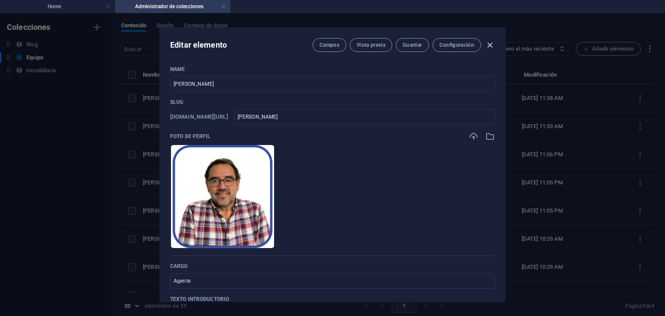
click at [490, 44] on icon "button" at bounding box center [490, 45] width 10 height 10
type input "[PERSON_NAME]"
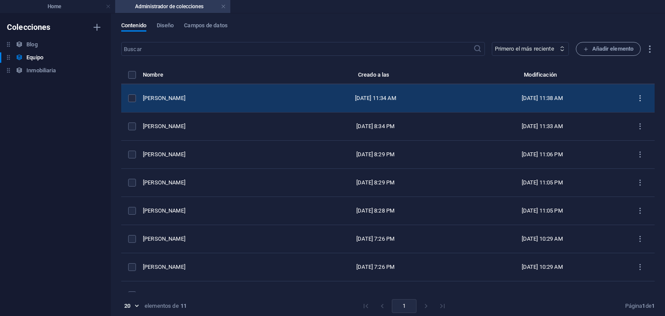
click at [636, 96] on icon "items list" at bounding box center [640, 98] width 8 height 8
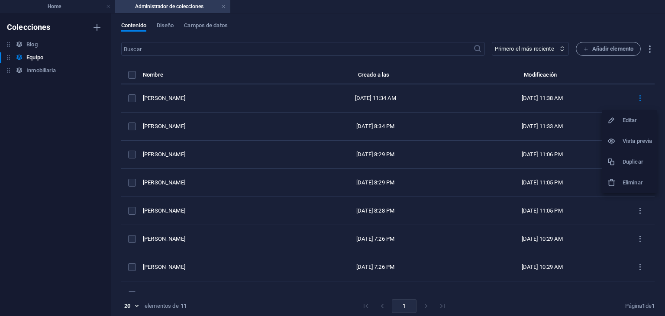
click at [634, 140] on h6 "Vista previa" at bounding box center [636, 141] width 29 height 10
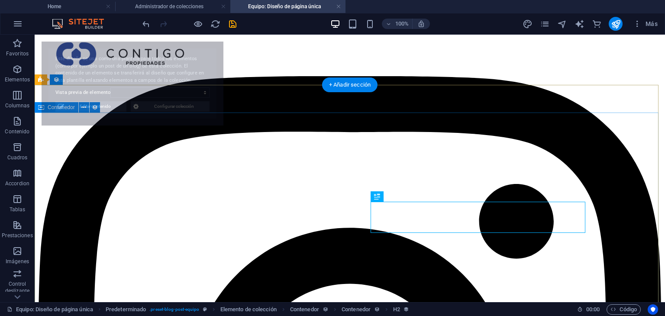
select select "68b5bd0506e75c9c5e0e9b94"
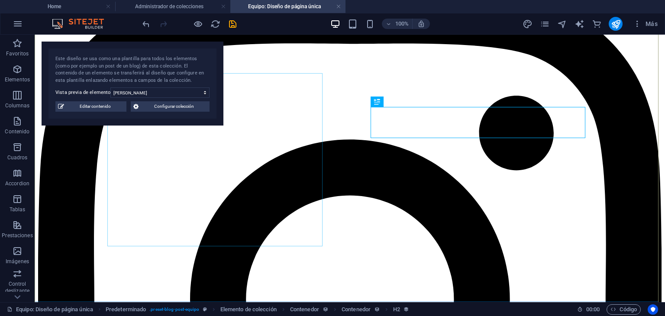
scroll to position [122, 0]
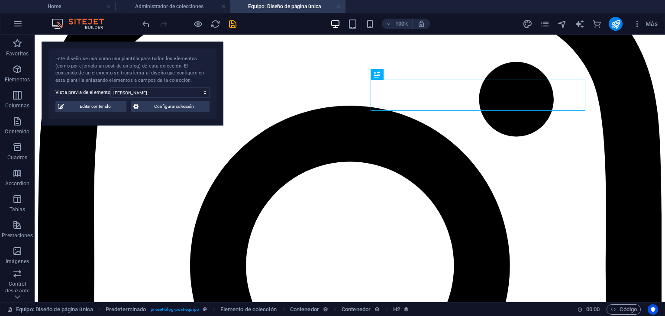
click at [340, 7] on link at bounding box center [338, 7] width 5 height 8
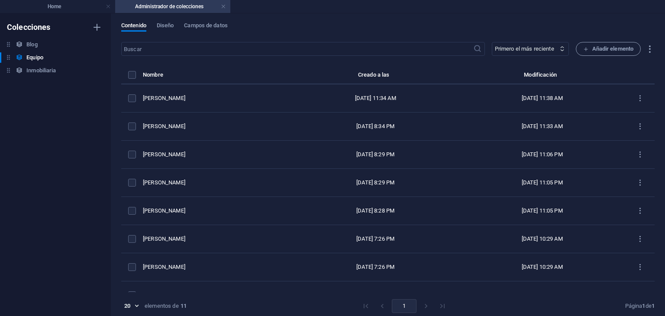
click at [168, 20] on div "Contenido Diseño Campos de datos ​ Primero el más reciente Primero el más antig…" at bounding box center [388, 164] width 554 height 302
click at [166, 22] on span "Diseño" at bounding box center [165, 26] width 17 height 12
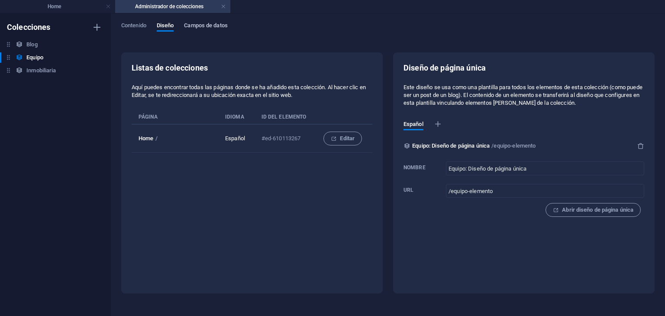
click at [206, 29] on span "Campos de datos" at bounding box center [205, 26] width 43 height 12
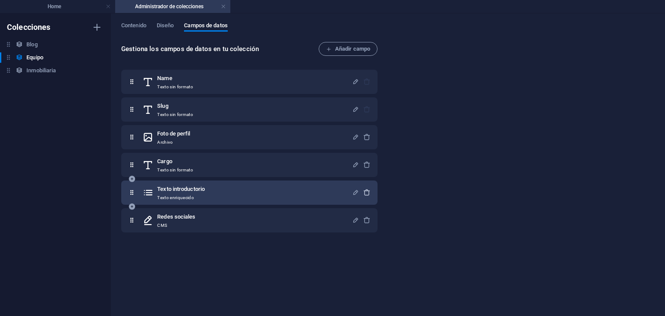
click at [365, 192] on icon "button" at bounding box center [366, 192] width 7 height 7
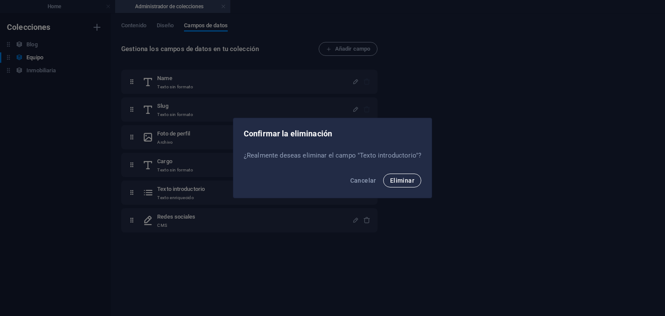
click at [398, 180] on span "Eliminar" at bounding box center [402, 180] width 24 height 7
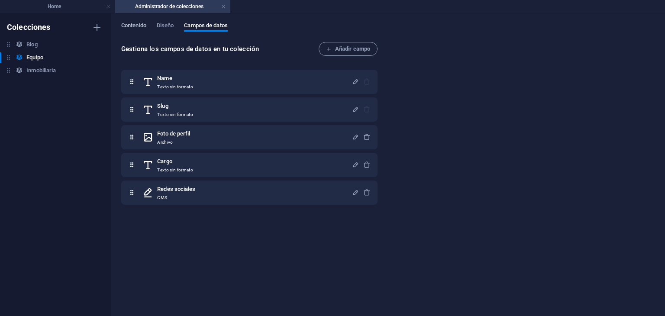
click at [133, 29] on span "Contenido" at bounding box center [133, 26] width 25 height 12
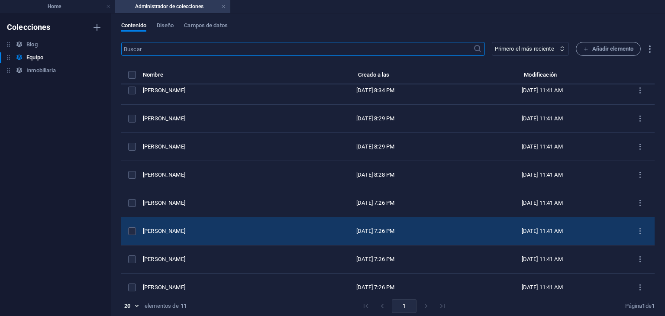
scroll to position [0, 0]
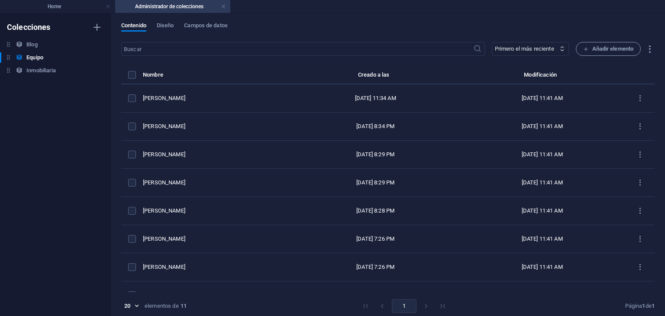
click at [366, 17] on div "Contenido Diseño Campos de datos ​ Primero el más reciente Primero el más antig…" at bounding box center [388, 164] width 554 height 302
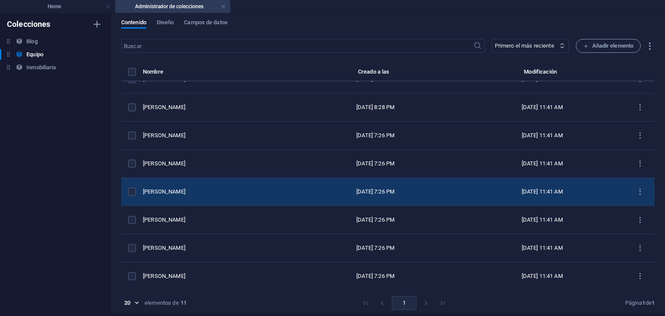
scroll to position [3, 0]
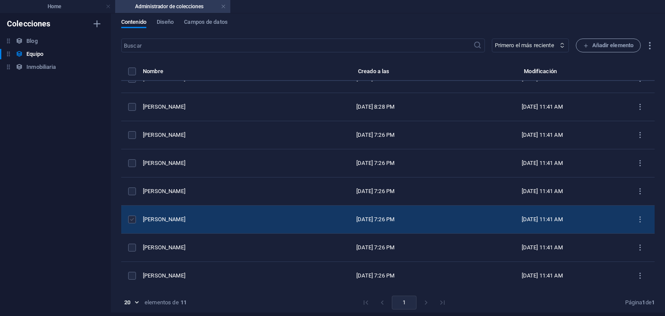
click at [131, 215] on label "items list" at bounding box center [132, 219] width 8 height 8
click at [0, 0] on input "items list" at bounding box center [0, 0] width 0 height 0
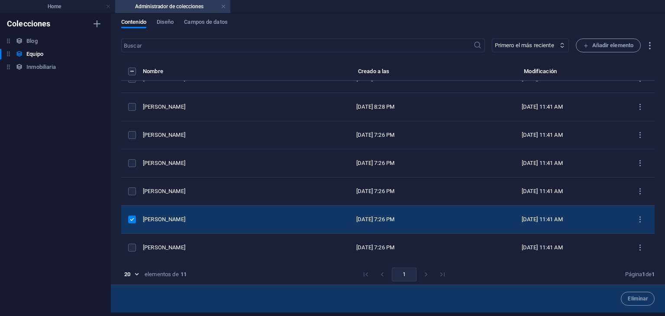
click at [128, 217] on label "items list" at bounding box center [132, 219] width 8 height 8
click at [0, 0] on input "items list" at bounding box center [0, 0] width 0 height 0
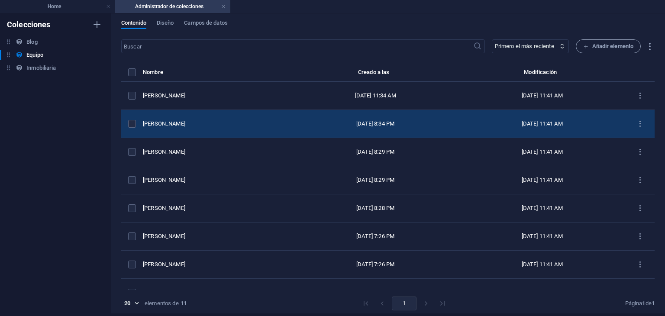
scroll to position [2, 0]
click at [131, 125] on label "items list" at bounding box center [132, 124] width 8 height 8
click at [0, 0] on input "items list" at bounding box center [0, 0] width 0 height 0
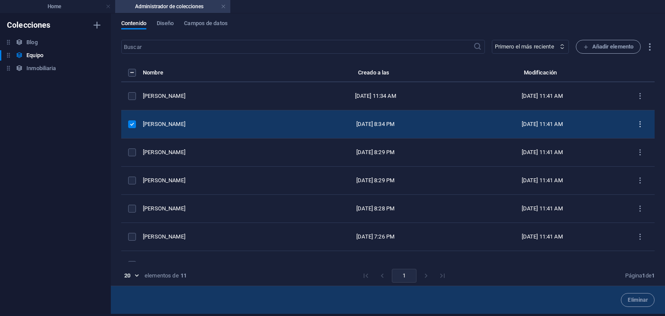
click at [635, 119] on button "items list" at bounding box center [639, 124] width 15 height 14
click at [635, 189] on h6 "Duplicar" at bounding box center [636, 188] width 29 height 10
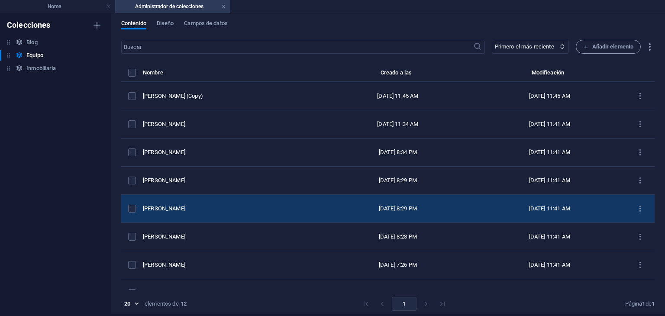
scroll to position [0, 0]
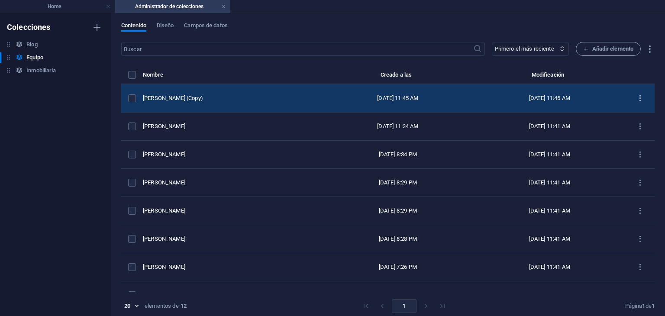
click at [636, 100] on icon "items list" at bounding box center [640, 98] width 8 height 8
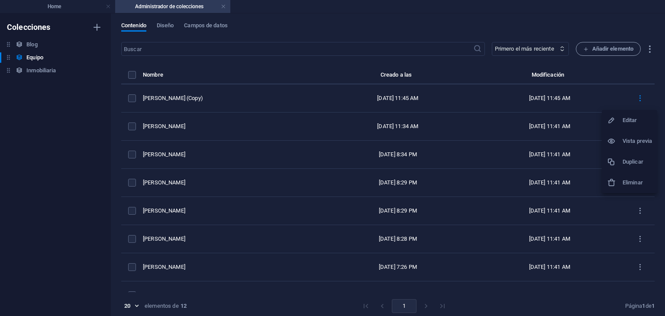
click at [633, 121] on h6 "Editar" at bounding box center [636, 120] width 29 height 10
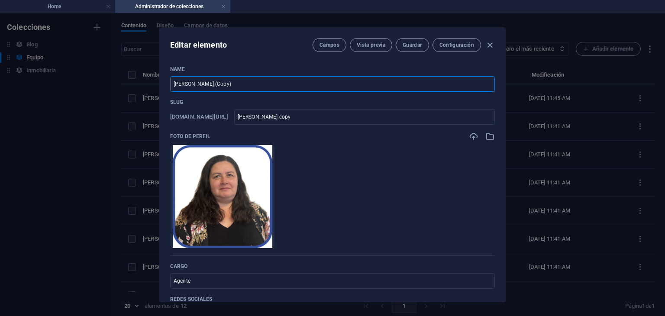
drag, startPoint x: 299, startPoint y: 87, endPoint x: 0, endPoint y: 135, distance: 303.3
click at [0, 135] on div "Editar elemento Campos Vista previa Guardar Configuración Name [PERSON_NAME] (C…" at bounding box center [332, 164] width 665 height 302
drag, startPoint x: 7, startPoint y: 241, endPoint x: 62, endPoint y: 62, distance: 187.5
click at [62, 62] on div "Editar elemento Campos Vista previa Guardar Configuración Name [PERSON_NAME] (C…" at bounding box center [332, 164] width 665 height 302
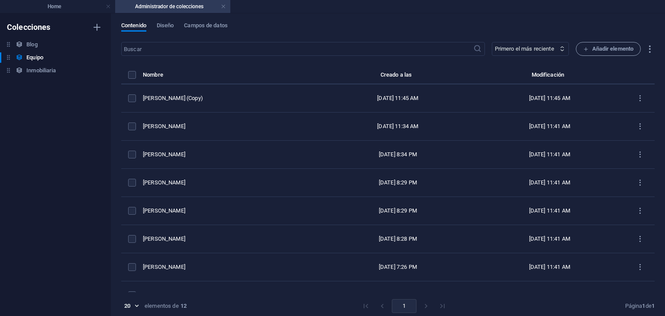
type input "[PERSON_NAME]-copy"
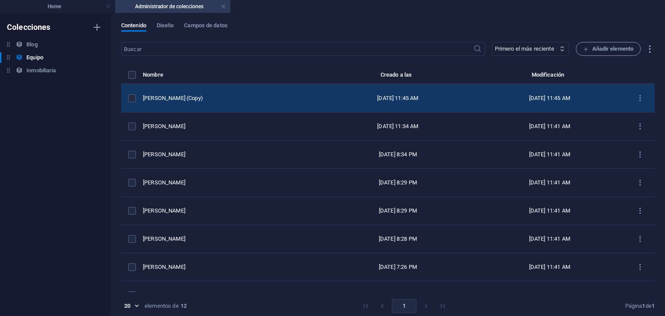
click at [193, 90] on td "[PERSON_NAME] (Copy)" at bounding box center [232, 98] width 179 height 28
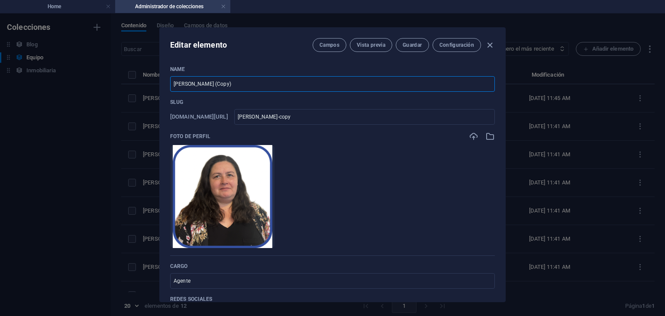
drag, startPoint x: 252, startPoint y: 86, endPoint x: 21, endPoint y: 97, distance: 230.9
click at [21, 97] on div "Editar elemento Campos Vista previa Guardar Configuración Name [PERSON_NAME] (C…" at bounding box center [332, 164] width 665 height 302
type input "J"
type input "j"
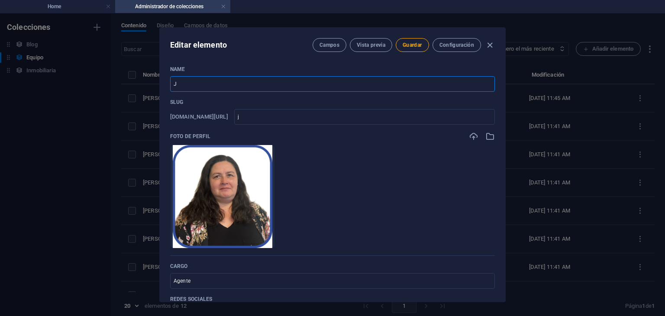
type input "[PERSON_NAME]"
type input "ja"
type input "Jai"
type input "jai"
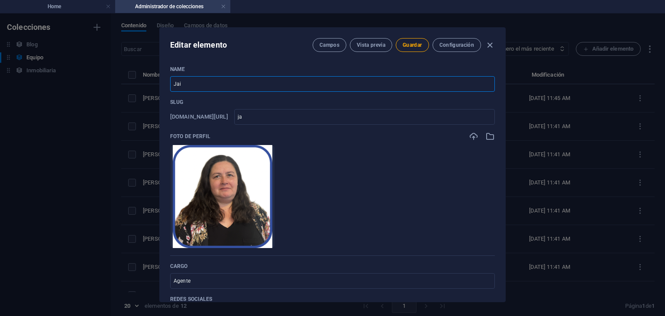
type input "jai"
type input "Jail"
type input "jail"
type input "[PERSON_NAME]"
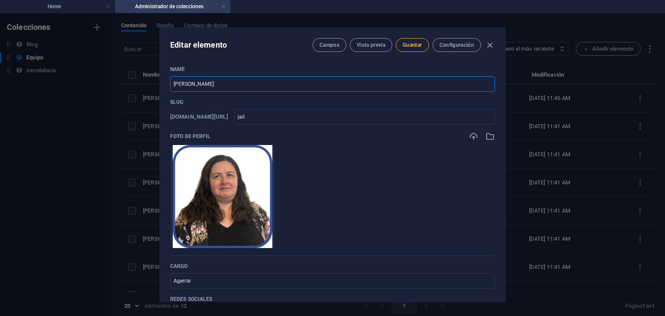
type input "[PERSON_NAME]"
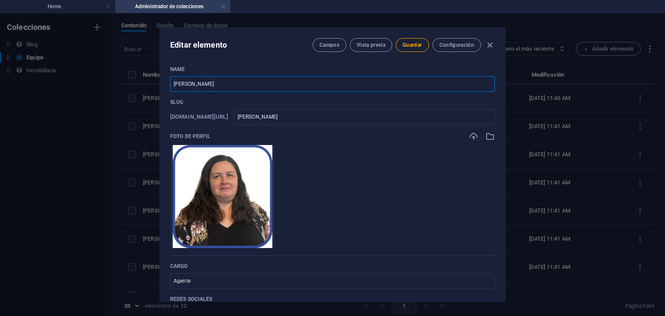
type input "[PERSON_NAME]"
type input "[PERSON_NAME]-s"
type input "[PERSON_NAME] So"
type input "[PERSON_NAME]-so"
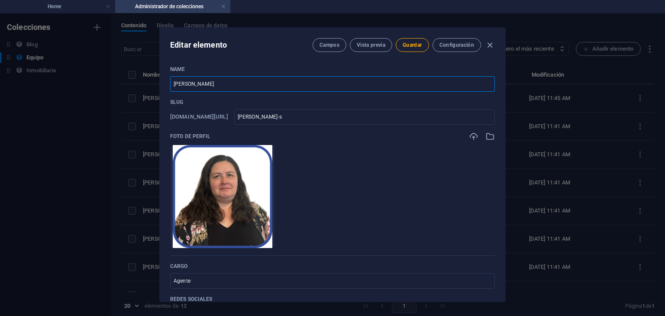
type input "[PERSON_NAME]-so"
type input "[PERSON_NAME]"
type input "[PERSON_NAME]-sot"
type input "[PERSON_NAME]"
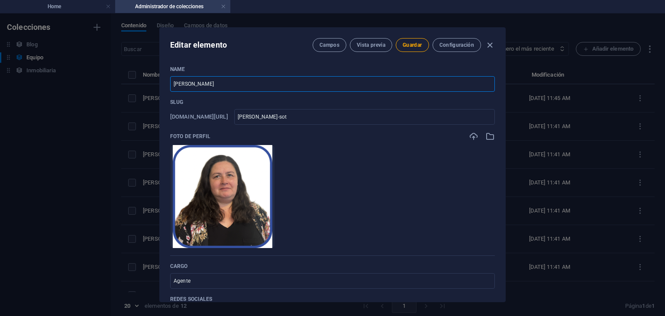
type input "[PERSON_NAME]"
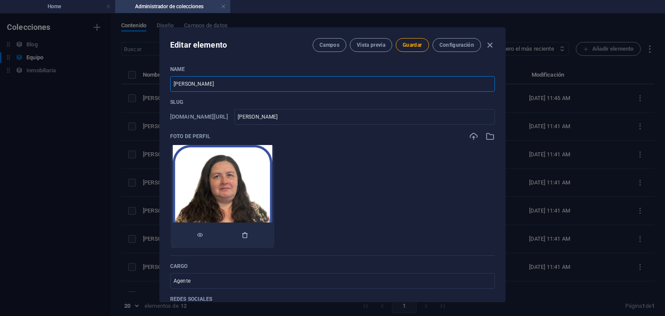
type input "[PERSON_NAME]"
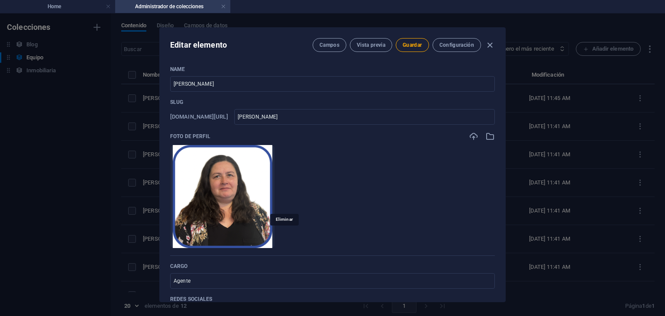
click at [248, 234] on icon "button" at bounding box center [244, 234] width 7 height 7
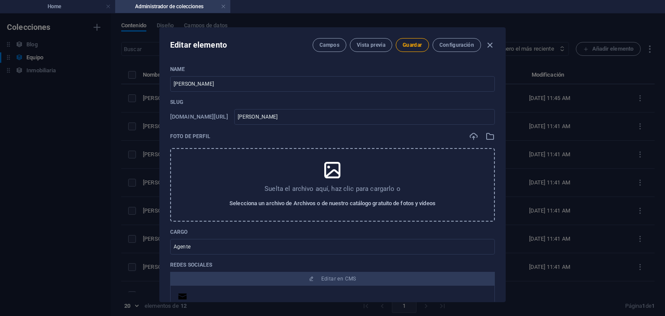
click at [337, 202] on span "Selecciona un archivo de Archivos o de nuestro catálogo gratuito de fotos y víd…" at bounding box center [332, 203] width 206 height 10
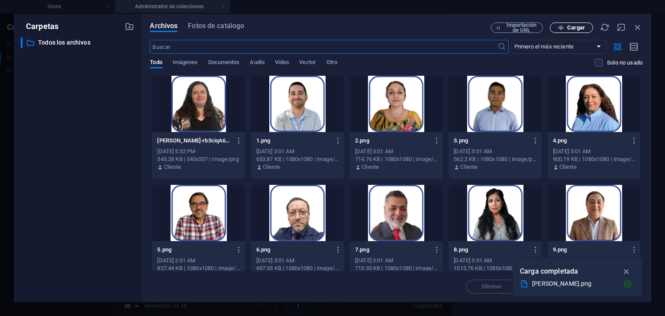
click at [576, 32] on button "Cargar" at bounding box center [570, 27] width 43 height 10
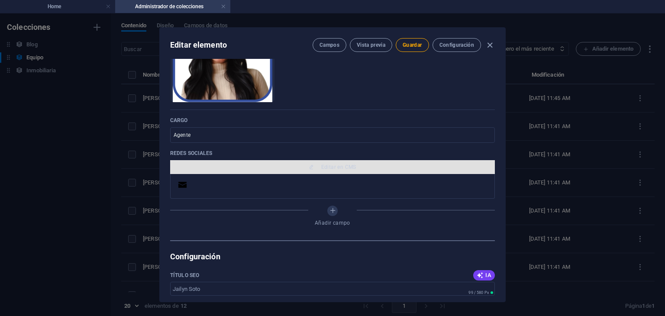
scroll to position [145, 0]
click at [331, 170] on span "Editar en CMS" at bounding box center [338, 167] width 35 height 7
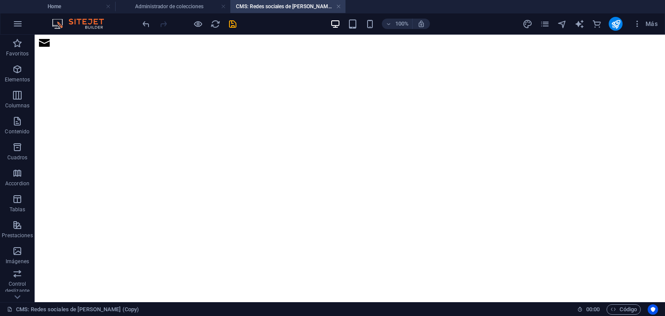
scroll to position [0, 0]
click at [144, 86] on icon at bounding box center [145, 84] width 5 height 9
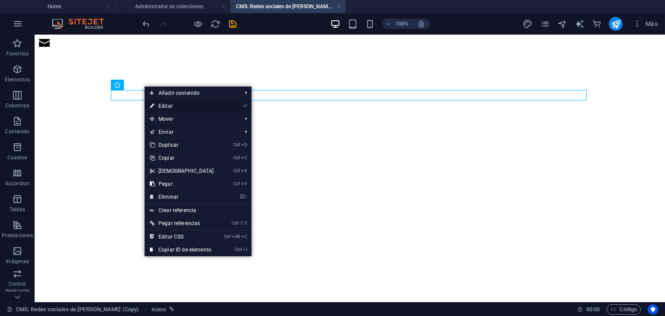
click at [174, 101] on link "⏎ Editar" at bounding box center [182, 106] width 74 height 13
select select "xMidYMid"
select select "px"
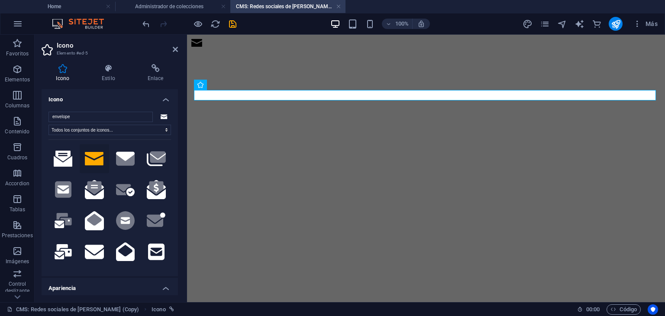
click at [157, 61] on div "Icono Estilo Enlace Icono envelope Todos los conjuntos de iconos... IcoFont Ion…" at bounding box center [110, 179] width 150 height 245
click at [159, 70] on icon at bounding box center [155, 68] width 45 height 9
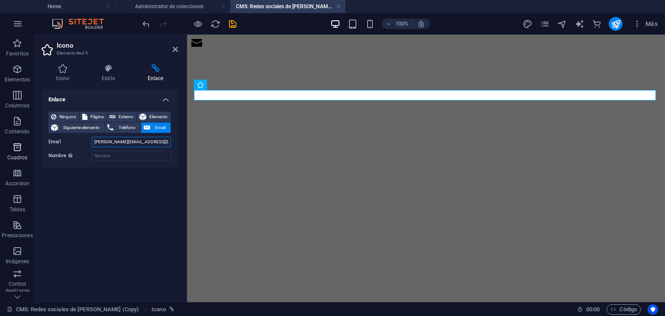
drag, startPoint x: 104, startPoint y: 141, endPoint x: 24, endPoint y: 140, distance: 80.5
click at [24, 140] on section "Favoritos Elementos Columnas Contenido Cuadros Accordion Tablas Prestaciones Im…" at bounding box center [332, 168] width 665 height 267
type input "[PERSON_NAME][EMAIL_ADDRESS][DOMAIN_NAME]"
click at [62, 64] on icon at bounding box center [63, 68] width 42 height 9
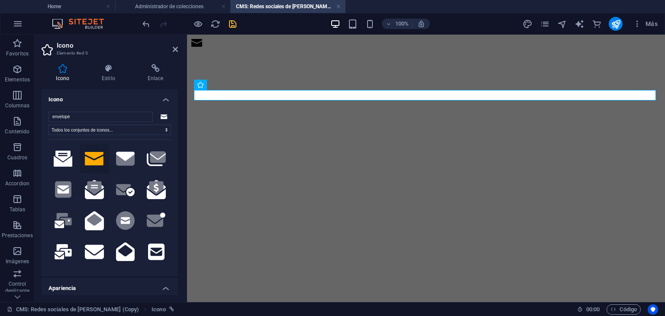
click at [234, 23] on icon "save" at bounding box center [233, 24] width 10 height 10
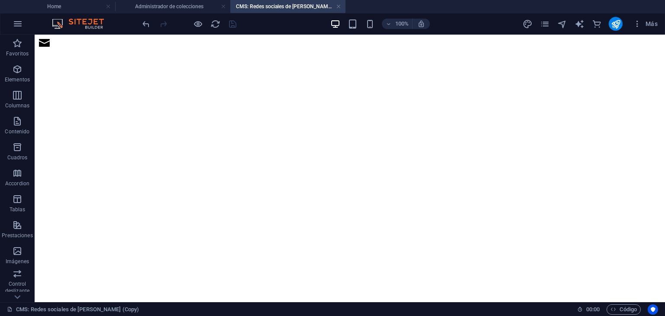
click at [129, 49] on div at bounding box center [349, 43] width 623 height 11
click at [147, 82] on icon at bounding box center [145, 84] width 5 height 9
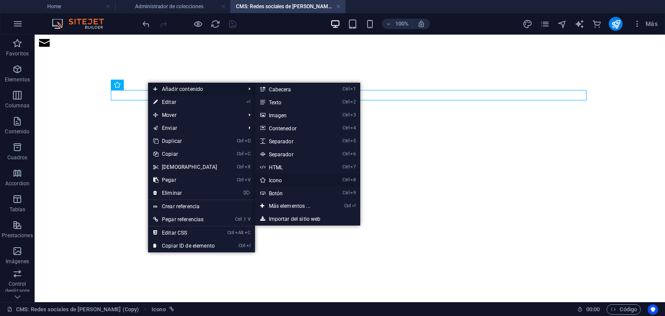
click at [286, 180] on link "Ctrl 8 Icono" at bounding box center [291, 179] width 73 height 13
select select "xMidYMid"
select select "px"
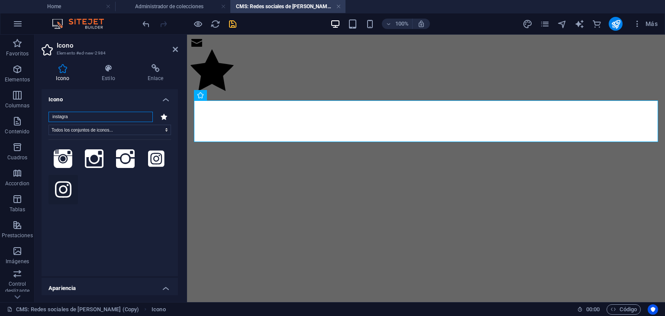
type input "instagra"
click at [71, 189] on button at bounding box center [62, 189] width 29 height 29
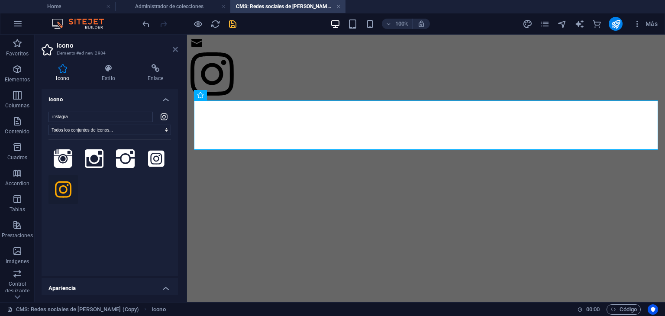
click at [175, 49] on icon at bounding box center [175, 49] width 5 height 7
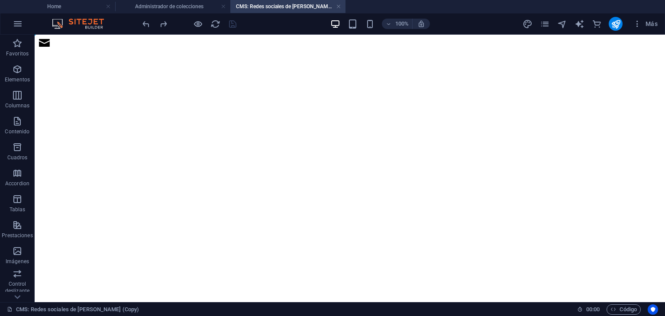
click at [133, 49] on div at bounding box center [349, 43] width 623 height 11
click at [117, 49] on div at bounding box center [349, 43] width 623 height 11
click at [116, 49] on div at bounding box center [349, 43] width 623 height 11
click at [125, 49] on figure at bounding box center [348, 43] width 621 height 11
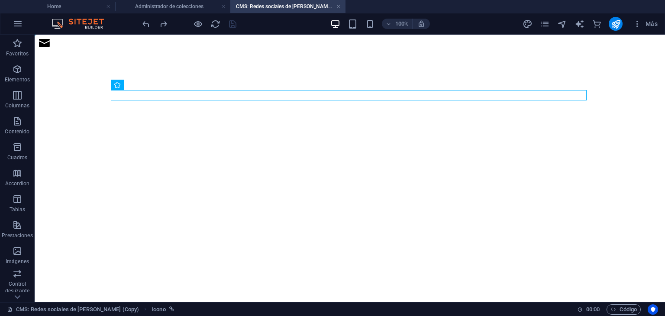
drag, startPoint x: 116, startPoint y: 119, endPoint x: 106, endPoint y: 123, distance: 11.4
click at [106, 49] on div at bounding box center [349, 43] width 623 height 11
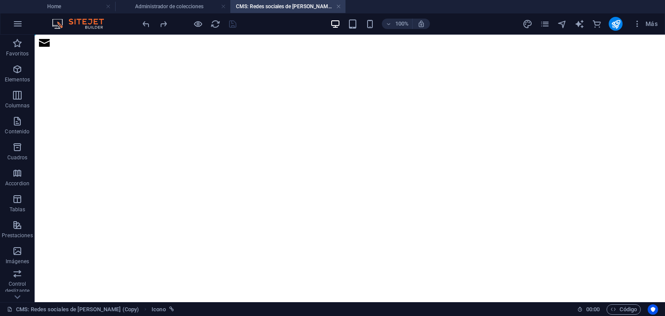
click at [127, 49] on div at bounding box center [349, 43] width 623 height 11
click at [120, 49] on div at bounding box center [349, 43] width 623 height 11
click at [123, 49] on figure at bounding box center [348, 43] width 621 height 11
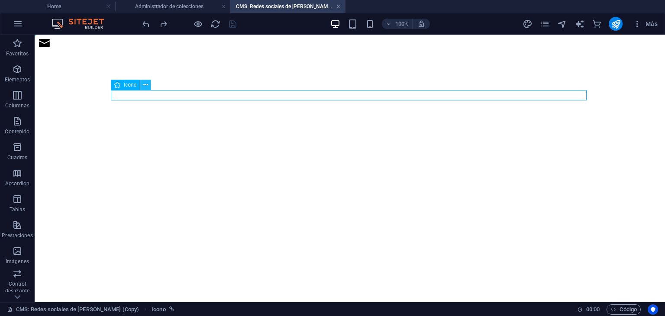
click at [148, 81] on icon at bounding box center [145, 84] width 5 height 9
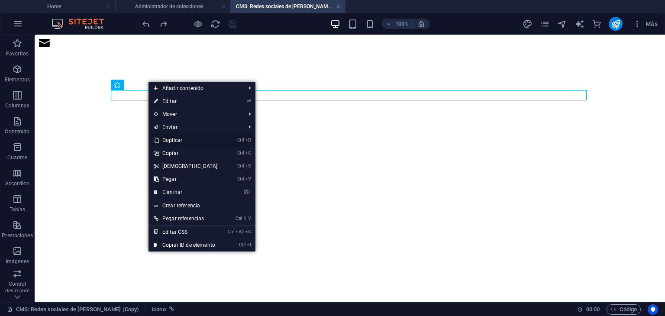
click at [177, 140] on link "Ctrl D Duplicar" at bounding box center [185, 140] width 74 height 13
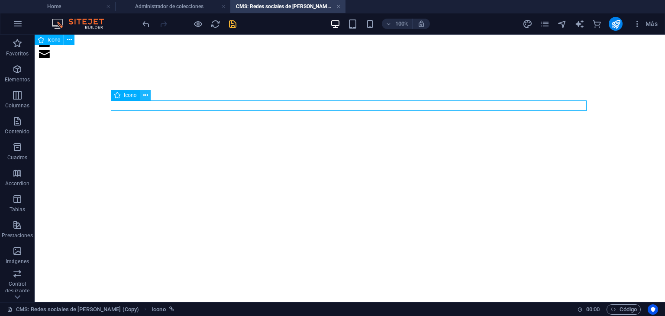
click at [144, 99] on icon at bounding box center [145, 95] width 5 height 9
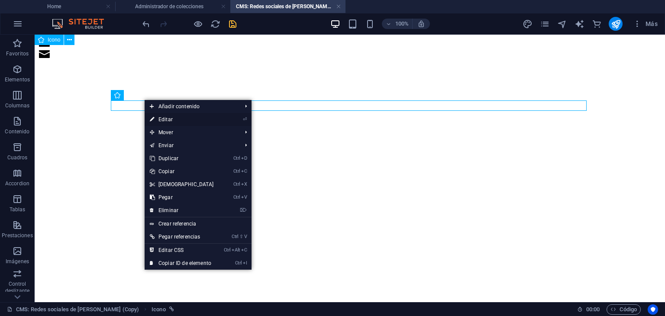
click at [182, 117] on link "⏎ Editar" at bounding box center [182, 119] width 74 height 13
select select "xMidYMid"
select select "px"
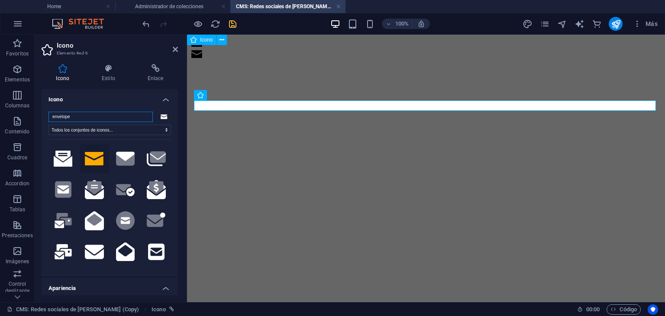
type input "n"
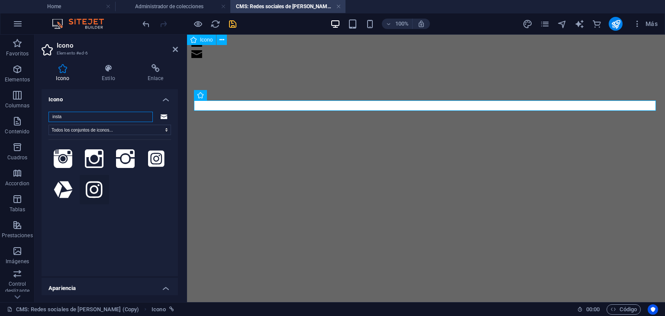
type input "insta"
click at [89, 197] on icon at bounding box center [94, 189] width 16 height 19
click at [156, 67] on icon at bounding box center [155, 68] width 45 height 9
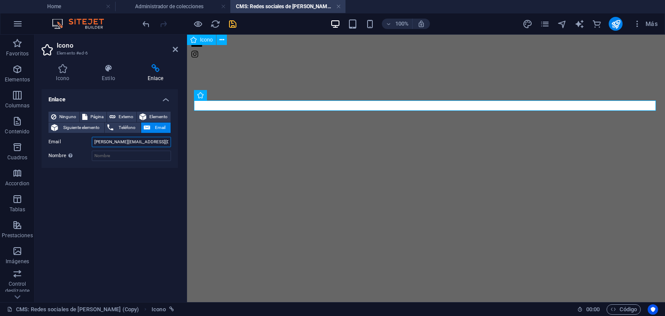
click at [129, 143] on input "[PERSON_NAME][EMAIL_ADDRESS][DOMAIN_NAME]" at bounding box center [131, 142] width 79 height 10
type input "[DOMAIN_NAME][URL]"
click at [68, 67] on icon at bounding box center [63, 68] width 42 height 9
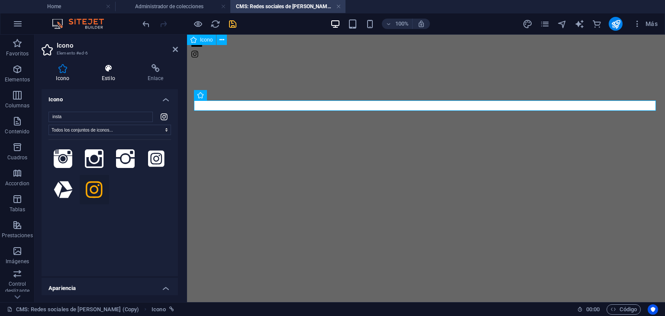
click at [114, 75] on h4 "Estilo" at bounding box center [110, 73] width 46 height 18
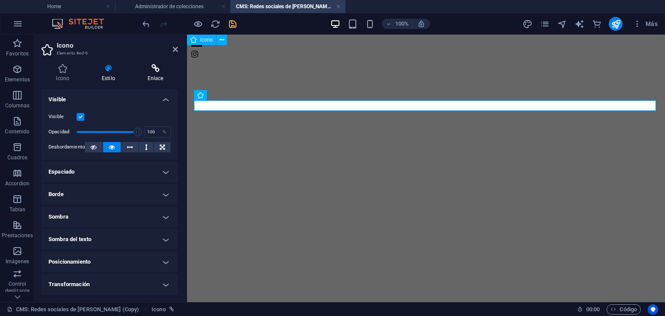
click at [152, 72] on icon at bounding box center [155, 68] width 45 height 9
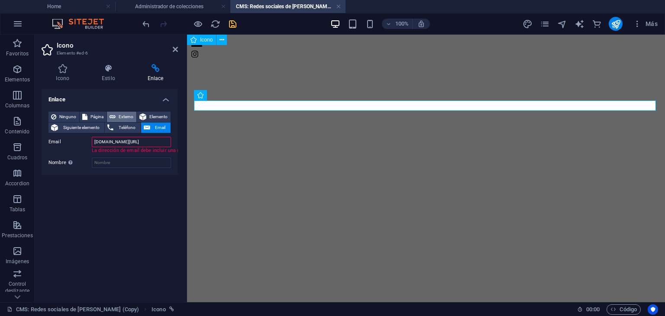
click at [120, 116] on span "Externo" at bounding box center [126, 117] width 16 height 10
select select "blank"
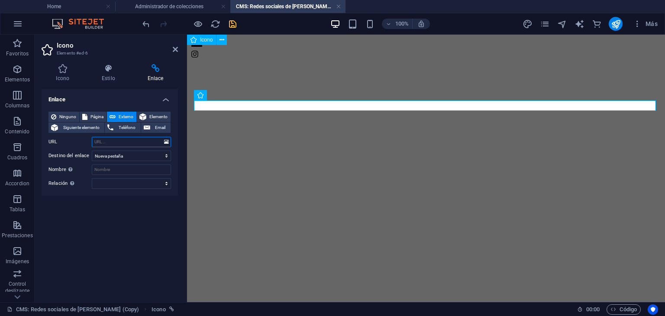
click at [112, 143] on input "URL" at bounding box center [131, 142] width 79 height 10
click at [149, 114] on span "Elemento" at bounding box center [158, 117] width 19 height 10
select select
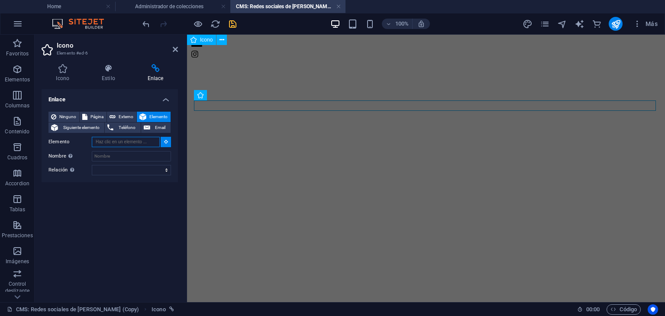
click at [134, 145] on input "Elemento" at bounding box center [126, 142] width 68 height 10
type input "i"
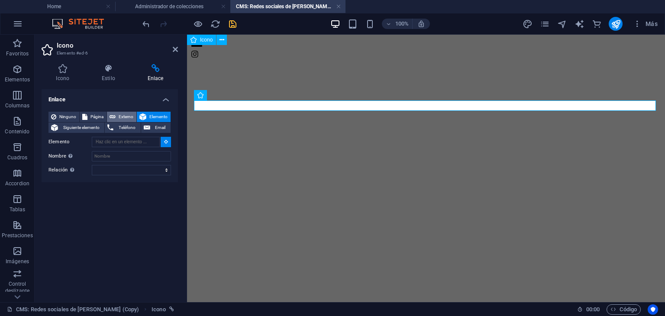
click at [116, 120] on button "Externo" at bounding box center [121, 117] width 29 height 10
select select "blank"
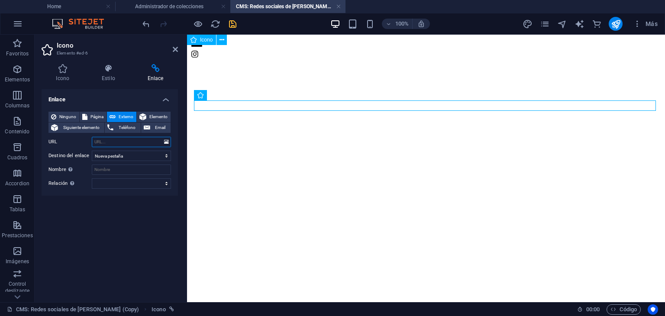
click at [114, 144] on input "URL" at bounding box center [131, 142] width 79 height 10
type input "[DOMAIN_NAME][URL][PERSON_NAME][DOMAIN_NAME]"
click at [118, 151] on select "Nueva pestaña Misma pestaña Superposición" at bounding box center [131, 156] width 79 height 10
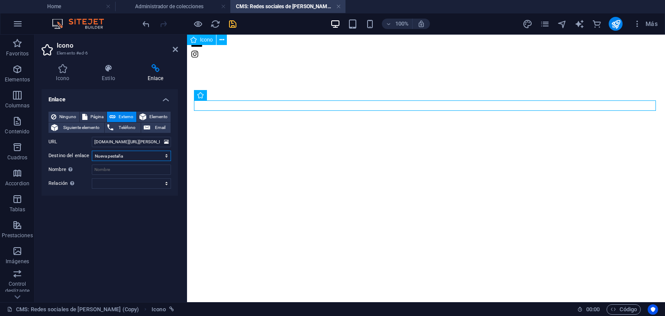
click at [117, 154] on select "Nueva pestaña Misma pestaña Superposición" at bounding box center [131, 156] width 79 height 10
click at [114, 153] on select "Nueva pestaña Misma pestaña Superposición" at bounding box center [131, 156] width 79 height 10
click at [92, 151] on select "Nueva pestaña Misma pestaña Superposición" at bounding box center [131, 156] width 79 height 10
click at [103, 184] on select "alternativo autor marcador externo ayuda licencia siguiente nofollow noreferrer…" at bounding box center [131, 183] width 79 height 10
click at [90, 192] on div "Ninguno Página Externo Elemento Siguiente elemento Teléfono Email Página Home S…" at bounding box center [110, 150] width 136 height 91
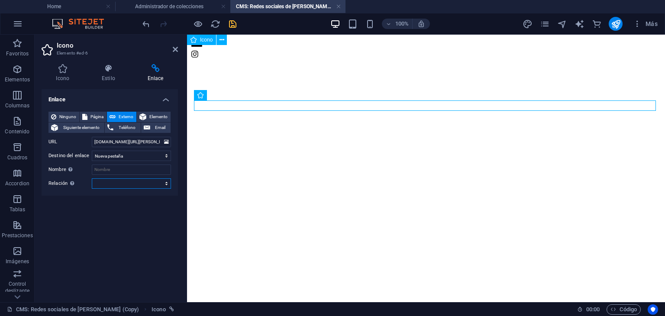
click at [107, 178] on select "alternativo autor marcador externo ayuda licencia siguiente nofollow noreferrer…" at bounding box center [131, 183] width 79 height 10
click at [106, 183] on select "alternativo autor marcador externo ayuda licencia siguiente nofollow noreferrer…" at bounding box center [131, 183] width 79 height 10
click at [100, 215] on div "Enlace Ninguno Página Externo Elemento Siguiente elemento Teléfono Email Página…" at bounding box center [110, 192] width 136 height 206
click at [212, 64] on html at bounding box center [426, 49] width 478 height 29
click at [257, 61] on div at bounding box center [425, 49] width 471 height 22
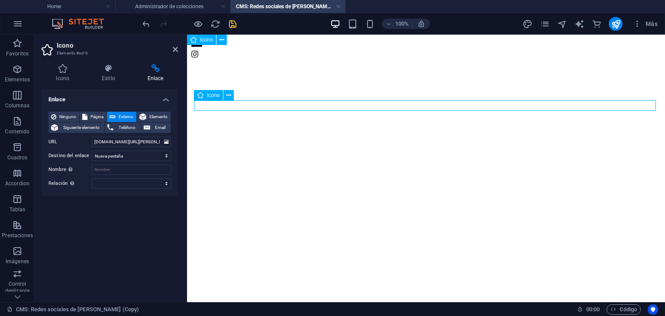
click at [265, 61] on div at bounding box center [425, 49] width 471 height 22
click at [173, 48] on icon at bounding box center [175, 49] width 5 height 7
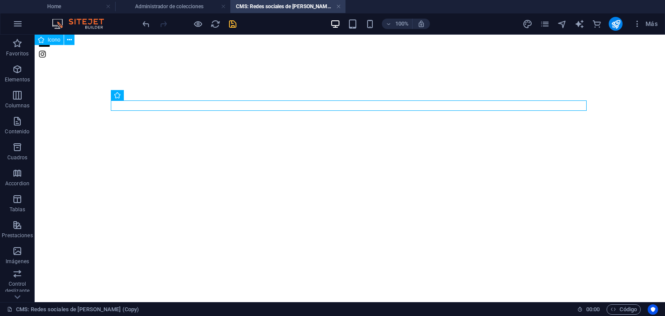
click at [152, 64] on html at bounding box center [350, 49] width 630 height 29
click at [148, 64] on html at bounding box center [350, 49] width 630 height 29
click at [159, 49] on figure at bounding box center [348, 43] width 621 height 11
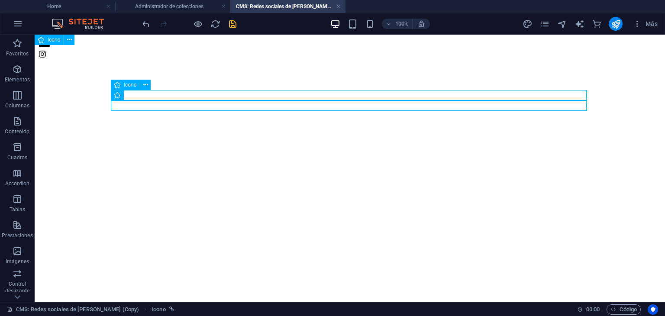
click at [145, 49] on figure at bounding box center [348, 43] width 621 height 11
select select "xMidYMid"
select select "px"
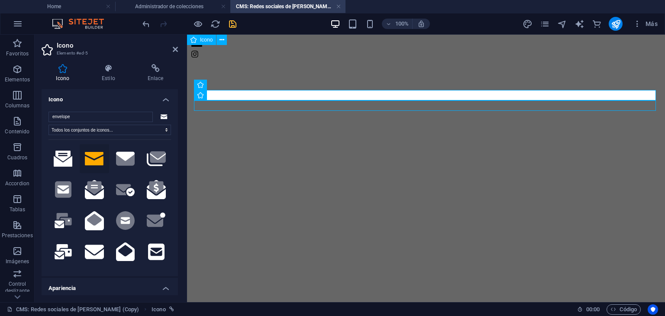
click at [145, 96] on h4 "Icono" at bounding box center [110, 97] width 136 height 16
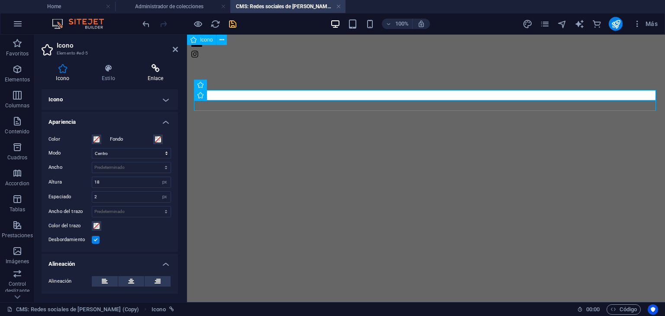
click at [145, 67] on icon at bounding box center [155, 68] width 45 height 9
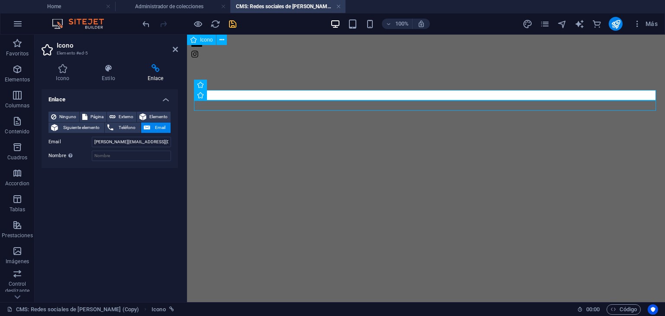
click at [178, 44] on aside "Icono Elemento #ed-5 Icono Estilo Enlace Icono envelope Todos los conjuntos de …" at bounding box center [111, 168] width 152 height 267
drag, startPoint x: 176, startPoint y: 51, endPoint x: 141, endPoint y: 16, distance: 48.6
click at [176, 51] on icon at bounding box center [175, 49] width 5 height 7
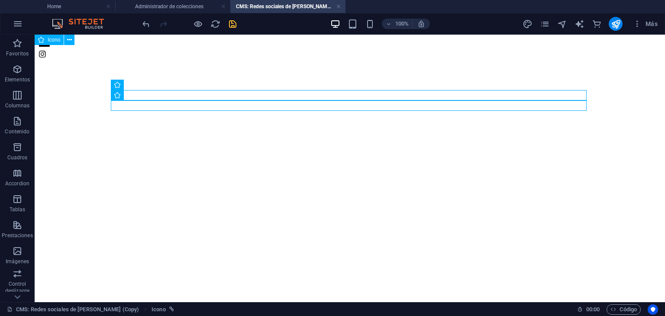
click at [241, 64] on html at bounding box center [350, 49] width 630 height 29
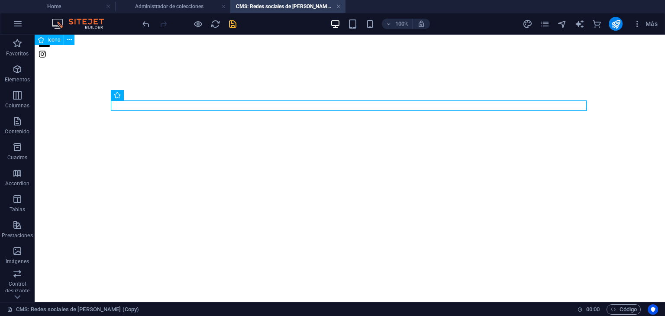
click at [102, 42] on body at bounding box center [349, 49] width 623 height 22
click at [114, 61] on figure at bounding box center [348, 54] width 621 height 11
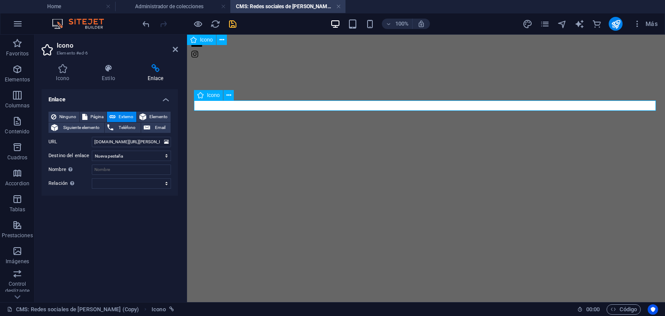
click at [202, 61] on figure at bounding box center [424, 54] width 469 height 11
click at [234, 94] on div "Icono" at bounding box center [216, 95] width 45 height 11
click at [227, 94] on icon at bounding box center [228, 95] width 5 height 9
click at [247, 61] on div at bounding box center [425, 49] width 471 height 22
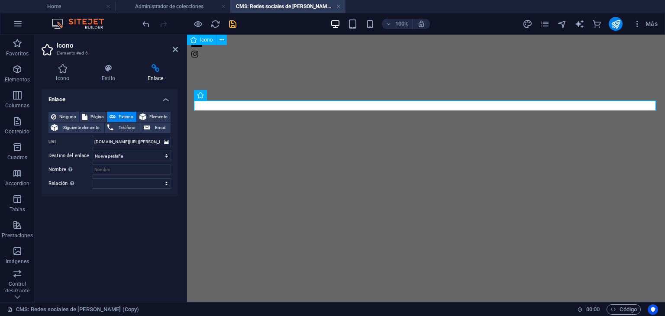
click at [237, 23] on div "100% Más" at bounding box center [401, 24] width 520 height 14
click at [233, 21] on icon "save" at bounding box center [233, 24] width 10 height 10
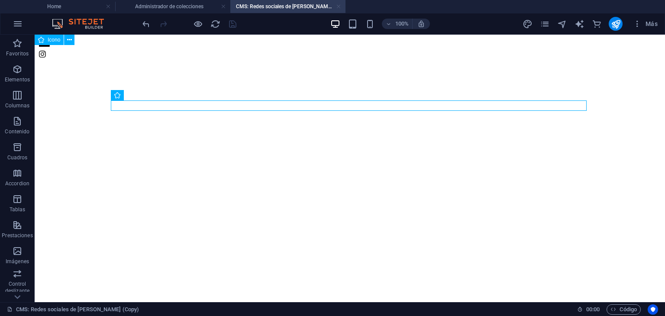
click at [337, 7] on link at bounding box center [338, 7] width 5 height 8
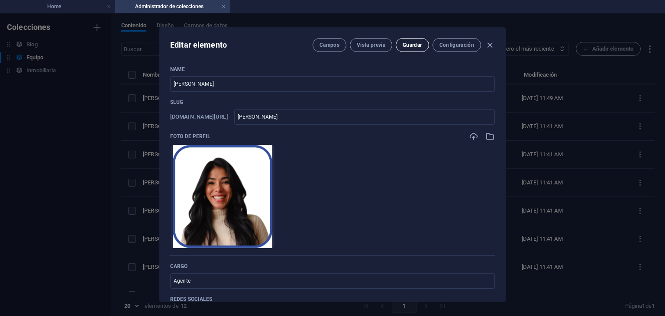
click at [419, 40] on button "Guardar" at bounding box center [411, 45] width 33 height 14
click at [491, 42] on icon "button" at bounding box center [490, 45] width 10 height 10
type input "[PERSON_NAME]"
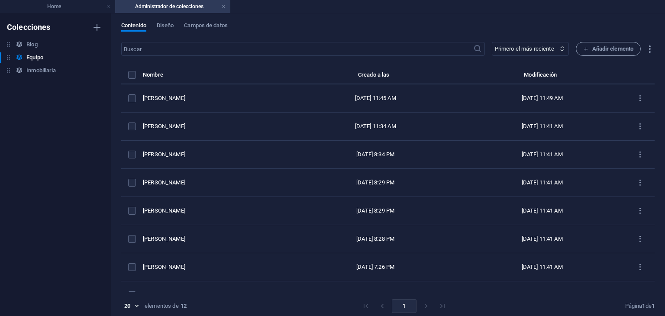
click at [219, 6] on h4 "Administrador de colecciones" at bounding box center [172, 7] width 115 height 10
click at [224, 8] on link at bounding box center [223, 7] width 5 height 8
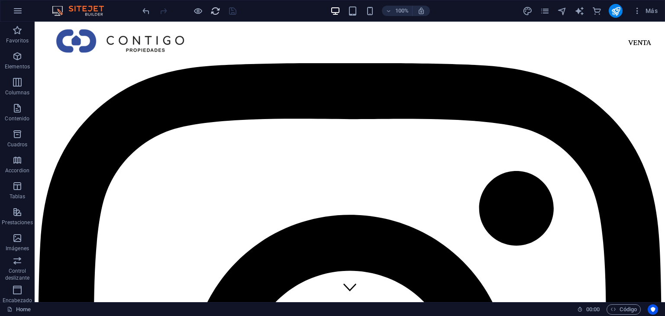
scroll to position [583, 0]
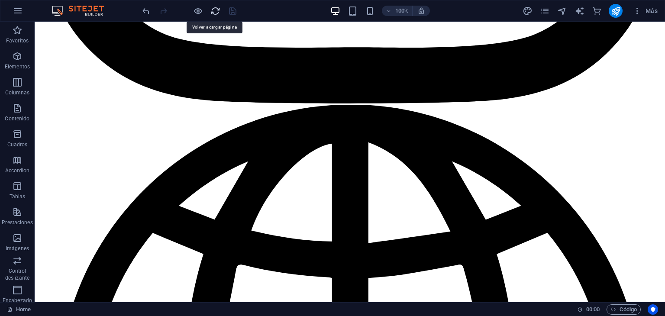
click at [210, 13] on icon "reload" at bounding box center [215, 11] width 10 height 10
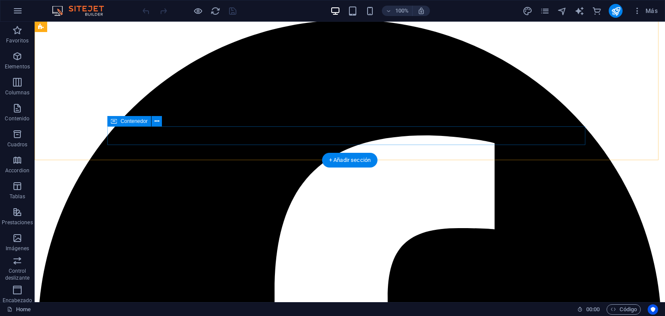
scroll to position [1254, 0]
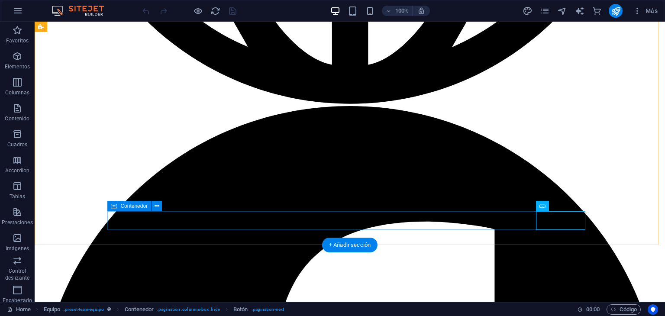
scroll to position [1168, 0]
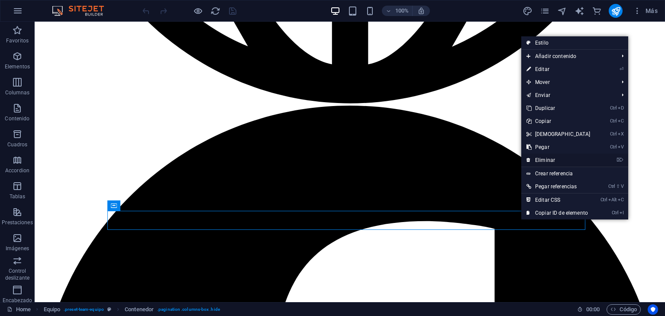
click at [555, 160] on link "⌦ Eliminar" at bounding box center [558, 160] width 74 height 13
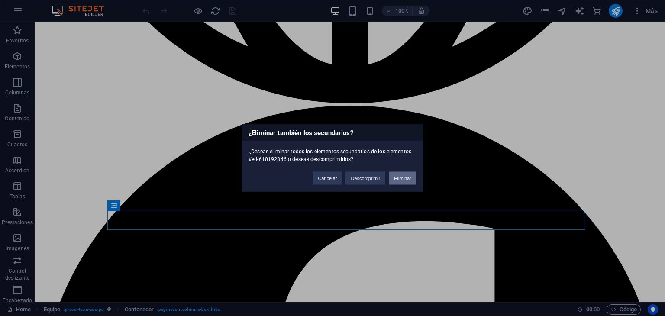
click at [403, 176] on button "Eliminar" at bounding box center [403, 178] width 28 height 13
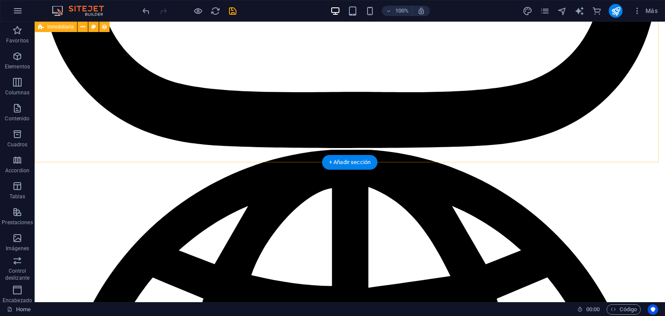
scroll to position [538, 0]
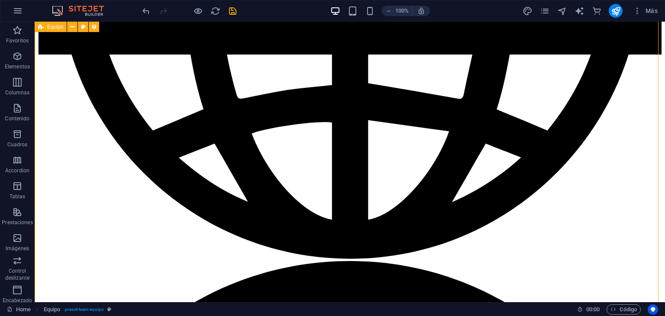
scroll to position [1013, 0]
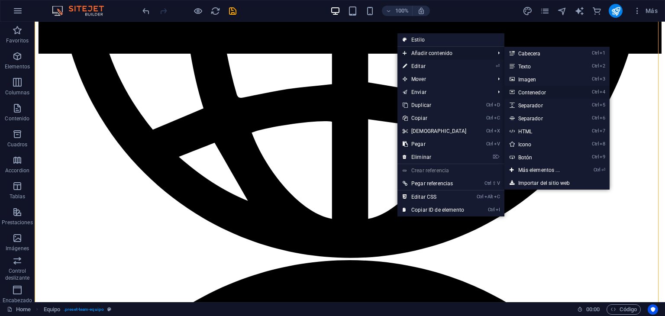
click at [532, 94] on link "Ctrl 4 Contenedor" at bounding box center [540, 92] width 73 height 13
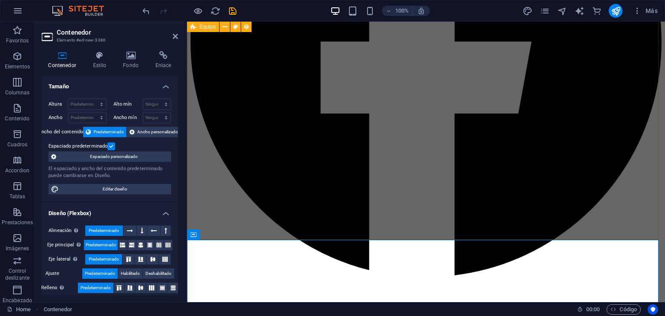
scroll to position [1172, 0]
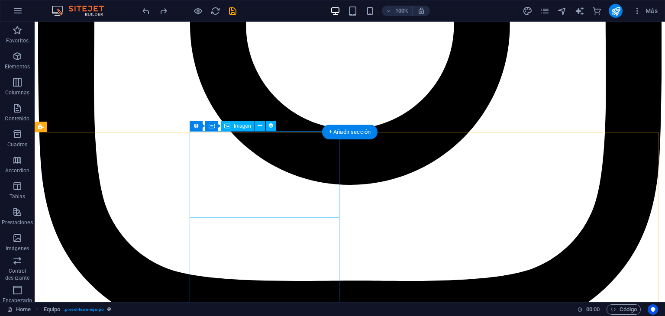
scroll to position [350, 0]
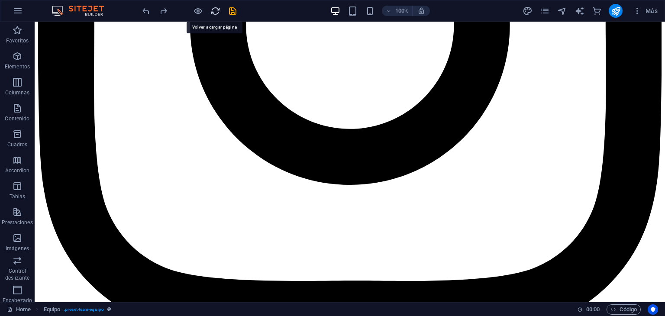
click at [218, 7] on icon "reload" at bounding box center [215, 11] width 10 height 10
click at [237, 13] on icon "save" at bounding box center [233, 11] width 10 height 10
click at [217, 9] on icon "reload" at bounding box center [215, 11] width 10 height 10
click at [220, 11] on icon "reload" at bounding box center [215, 11] width 10 height 10
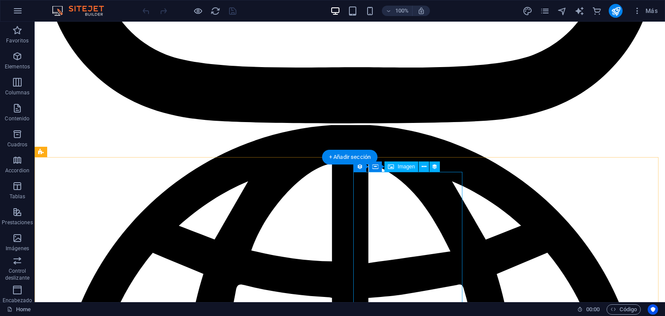
scroll to position [562, 0]
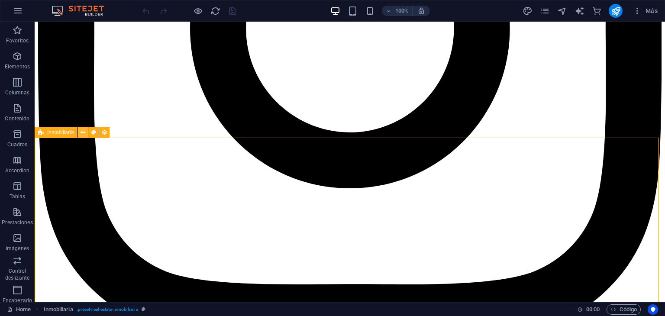
click at [82, 135] on icon at bounding box center [82, 132] width 5 height 9
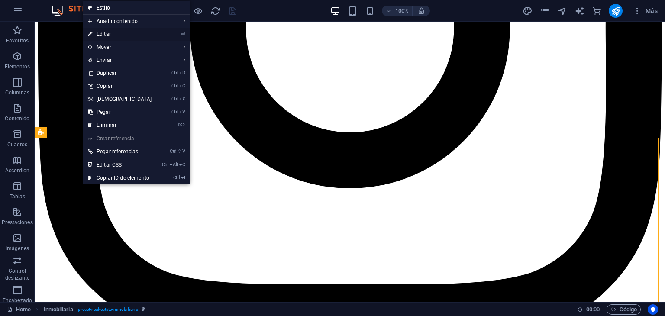
click at [106, 31] on link "⏎ Editar" at bounding box center [120, 34] width 74 height 13
select select "67ca323ba8142549ad023682"
select select "createdAt_DESC"
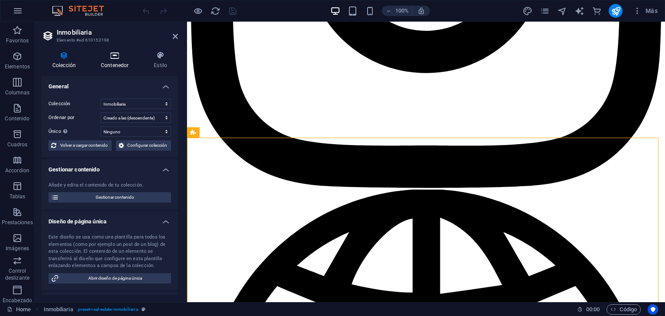
click at [112, 63] on h4 "Contenedor" at bounding box center [116, 60] width 53 height 18
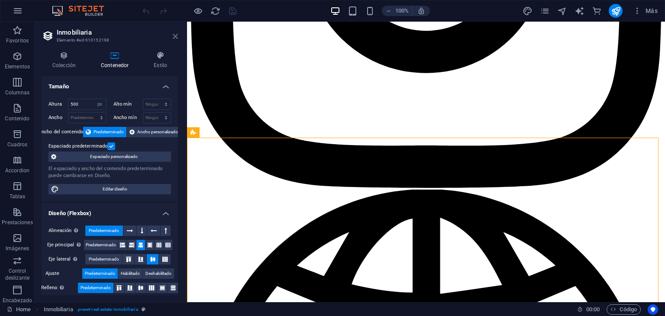
drag, startPoint x: 173, startPoint y: 34, endPoint x: 139, endPoint y: 12, distance: 40.1
click at [173, 34] on icon at bounding box center [175, 36] width 5 height 7
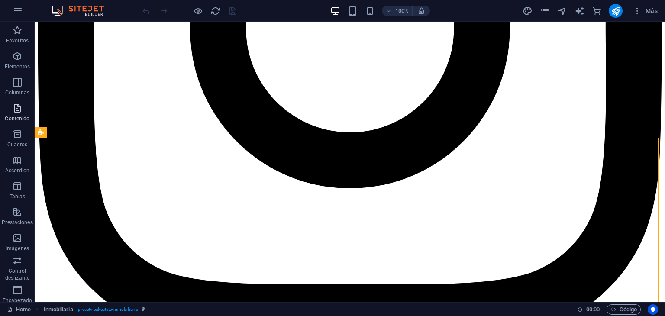
click at [16, 114] on span "Contenido" at bounding box center [17, 113] width 35 height 21
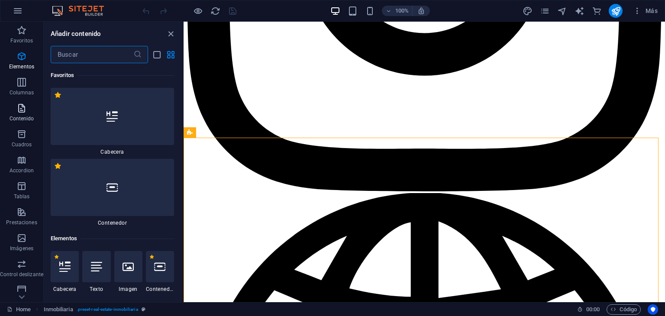
scroll to position [2932, 0]
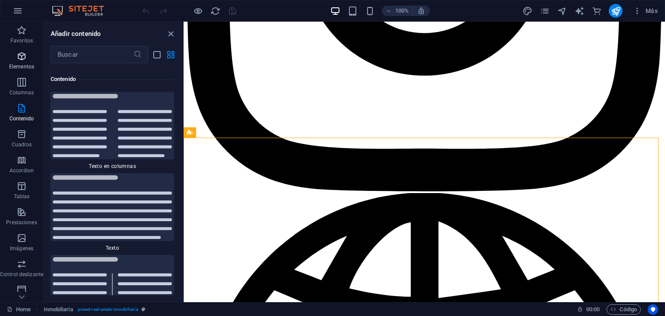
click at [18, 54] on icon "button" at bounding box center [21, 56] width 10 height 10
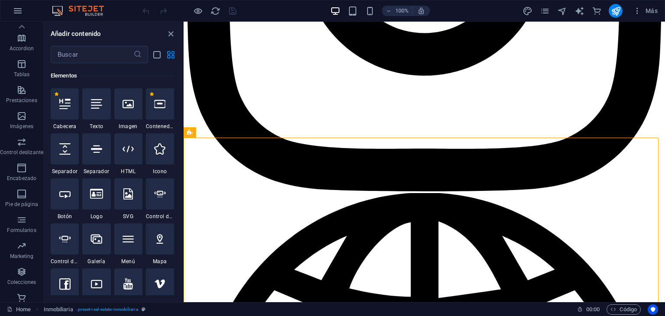
scroll to position [135, 0]
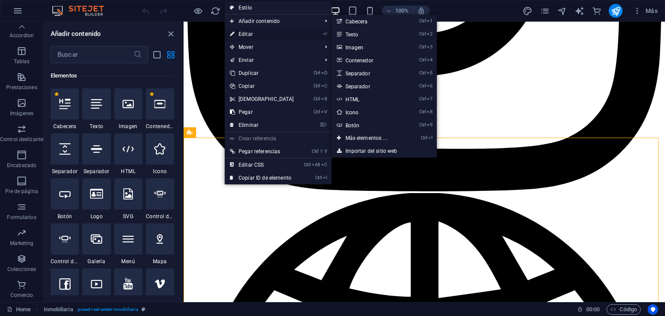
click at [266, 30] on link "⏎ Editar" at bounding box center [262, 34] width 74 height 13
select select "67ca323ba8142549ad023682"
select select "createdAt_DESC"
select select "px"
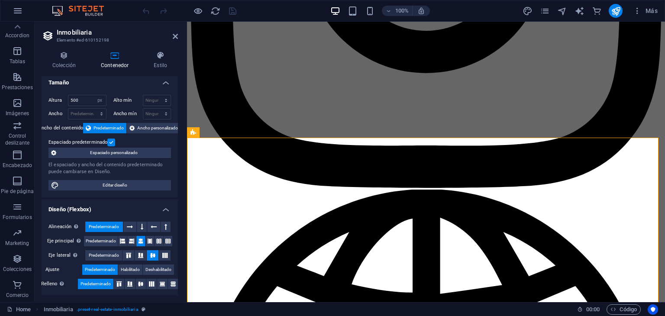
scroll to position [5, 0]
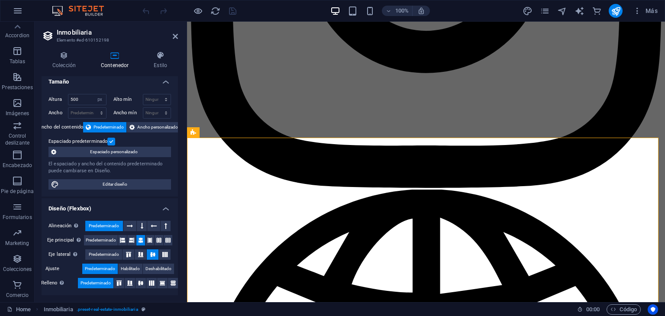
click at [74, 48] on div "Colección Contenedor Estilo General Colección Blog Equipo Inmobiliaria Ordenar …" at bounding box center [110, 173] width 150 height 258
click at [69, 54] on icon at bounding box center [64, 55] width 45 height 9
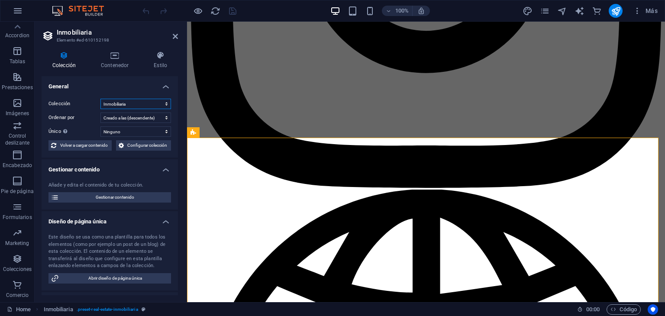
click at [146, 103] on select "Blog Equipo Inmobiliaria" at bounding box center [135, 104] width 71 height 10
click at [128, 192] on span "Gestionar contenido" at bounding box center [114, 197] width 107 height 10
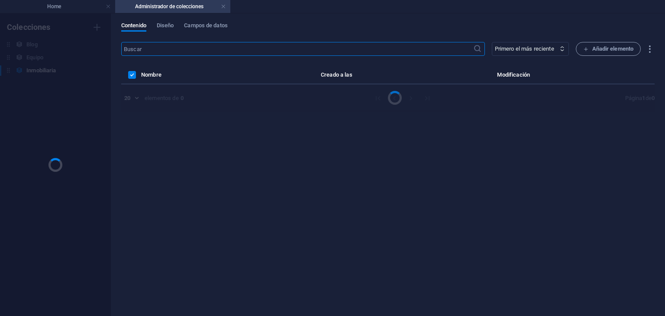
scroll to position [0, 0]
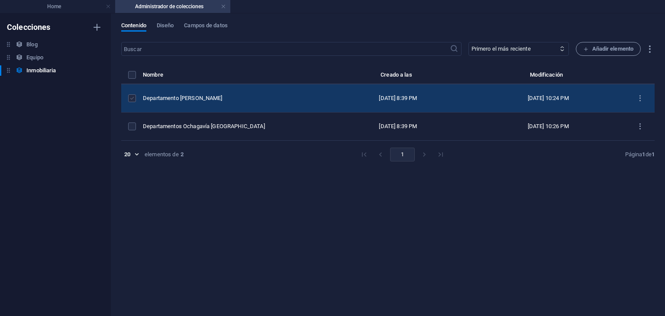
click at [135, 94] on label "items list" at bounding box center [132, 98] width 8 height 8
click at [0, 0] on input "items list" at bounding box center [0, 0] width 0 height 0
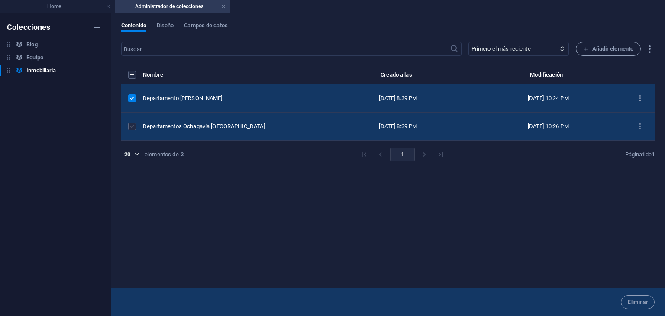
click at [131, 125] on label "items list" at bounding box center [132, 126] width 8 height 8
click at [0, 0] on input "items list" at bounding box center [0, 0] width 0 height 0
click at [631, 299] on span "Eliminar" at bounding box center [637, 301] width 20 height 5
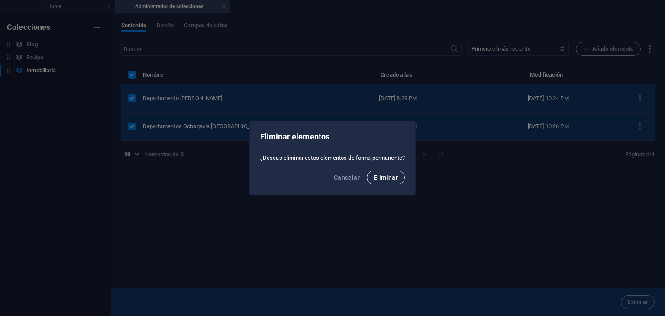
click at [385, 181] on button "Eliminar" at bounding box center [385, 177] width 38 height 14
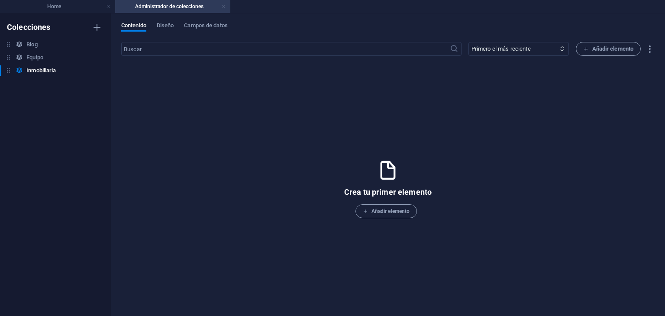
click at [225, 5] on link at bounding box center [223, 7] width 5 height 8
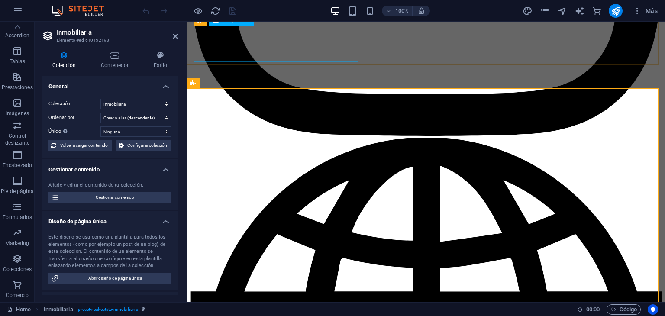
scroll to position [400, 0]
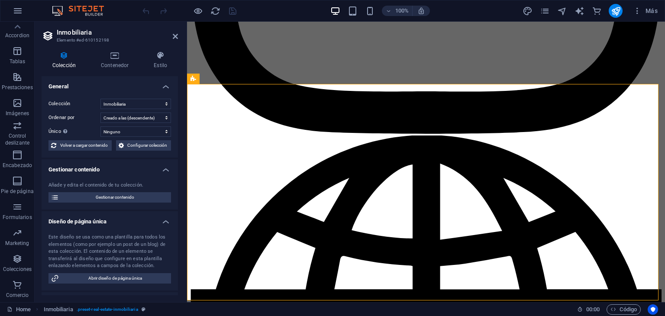
click at [222, 9] on div at bounding box center [189, 11] width 97 height 14
click at [215, 7] on icon "reload" at bounding box center [215, 11] width 10 height 10
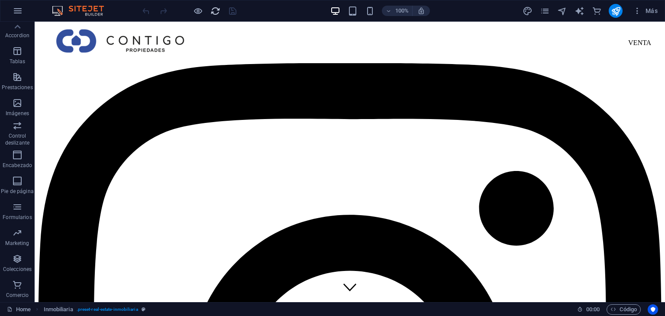
scroll to position [0, 0]
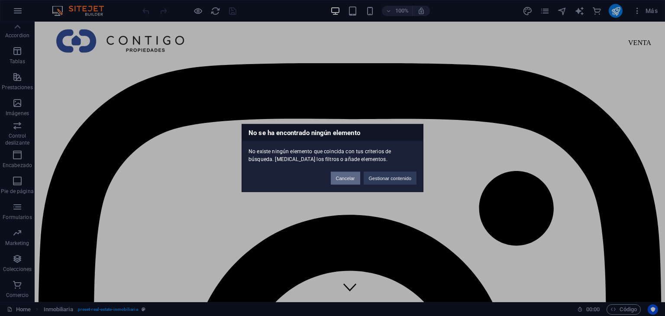
click at [350, 179] on button "Cancelar" at bounding box center [345, 178] width 29 height 13
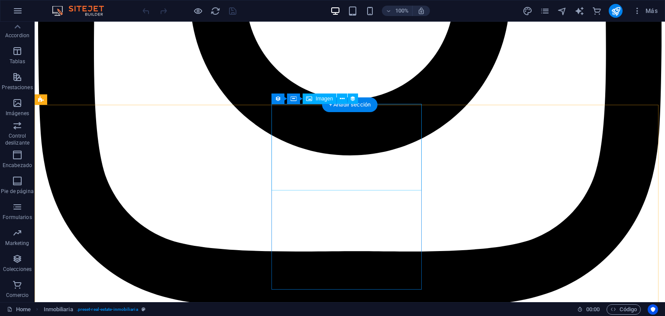
scroll to position [379, 0]
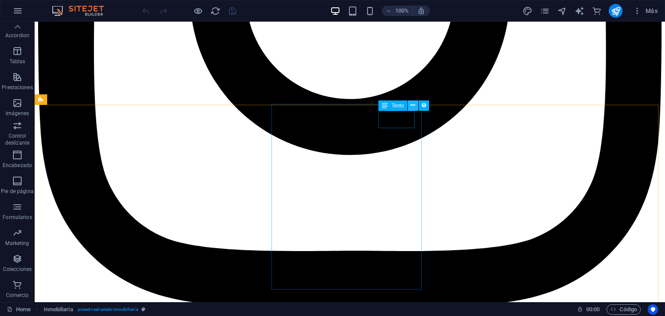
click at [412, 106] on icon at bounding box center [412, 105] width 5 height 9
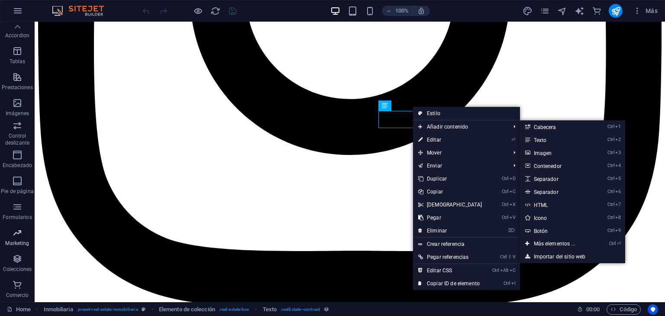
click at [0, 248] on span "Marketing" at bounding box center [17, 238] width 35 height 21
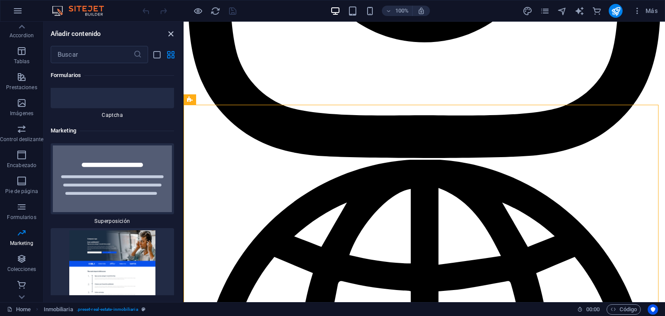
click at [171, 30] on icon "close panel" at bounding box center [171, 34] width 10 height 10
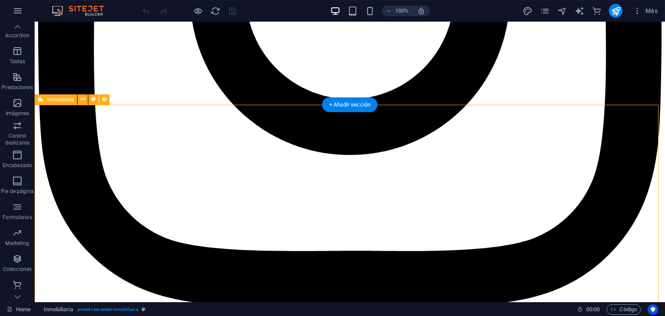
drag, startPoint x: 181, startPoint y: 151, endPoint x: 173, endPoint y: 146, distance: 9.1
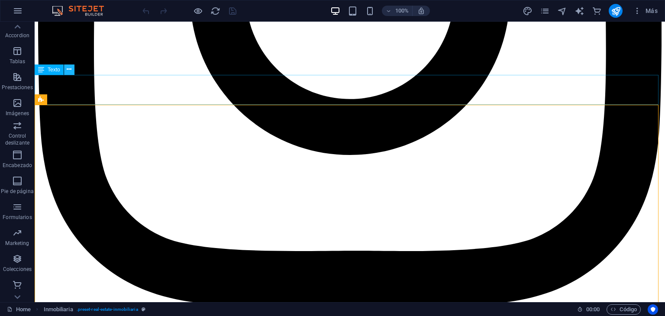
click at [68, 69] on icon at bounding box center [69, 69] width 5 height 9
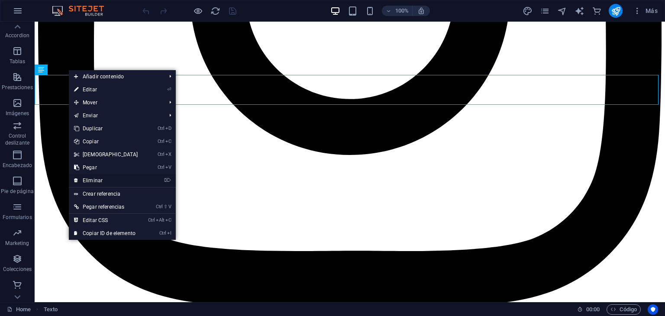
click at [99, 180] on link "⌦ Eliminar" at bounding box center [106, 180] width 74 height 13
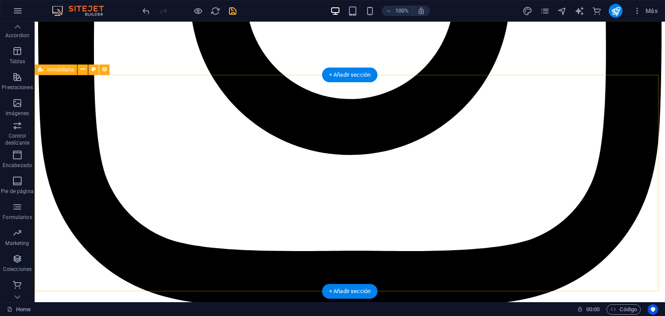
drag, startPoint x: 83, startPoint y: 123, endPoint x: 81, endPoint y: 114, distance: 8.8
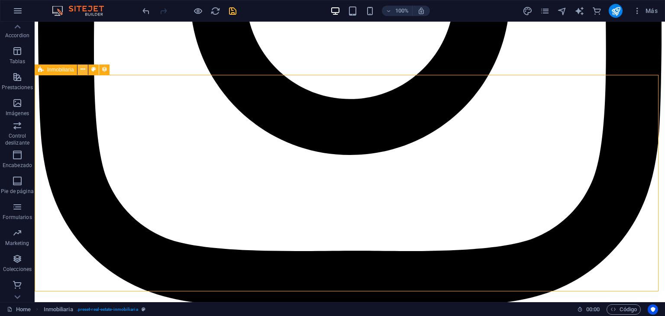
click at [82, 73] on icon at bounding box center [82, 69] width 5 height 9
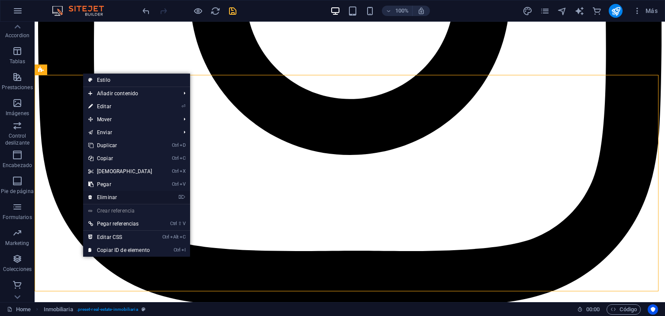
click at [112, 194] on link "⌦ Eliminar" at bounding box center [120, 197] width 74 height 13
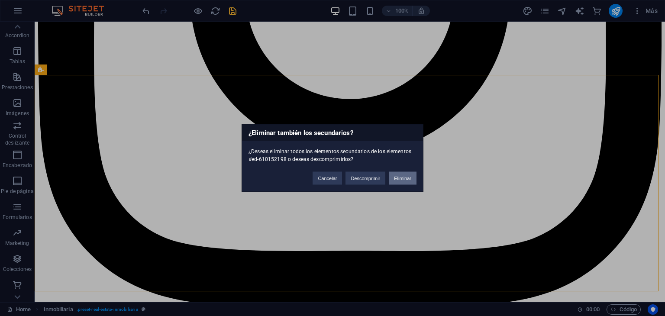
click at [404, 174] on button "Eliminar" at bounding box center [403, 178] width 28 height 13
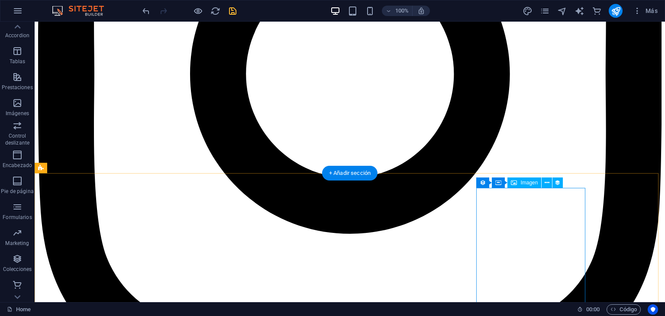
scroll to position [301, 0]
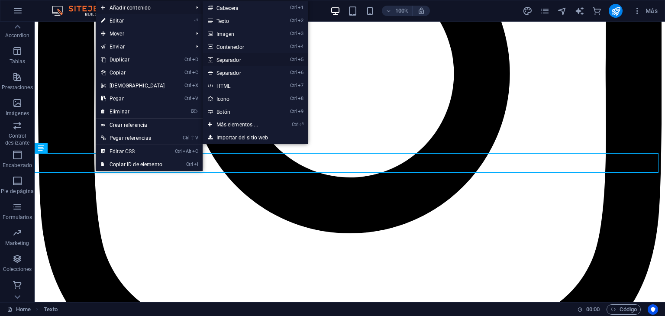
click at [234, 58] on link "Ctrl 5 Separador" at bounding box center [238, 59] width 73 height 13
select select "px"
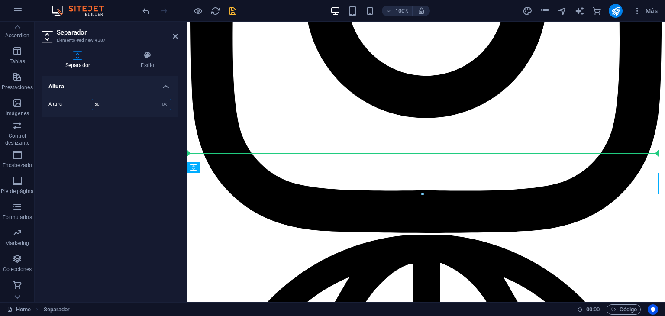
drag, startPoint x: 399, startPoint y: 193, endPoint x: 214, endPoint y: 156, distance: 188.8
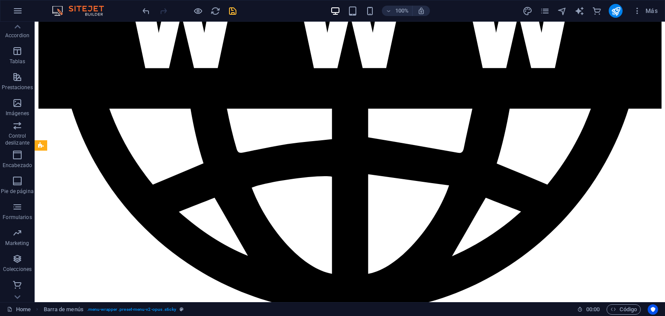
scroll to position [958, 0]
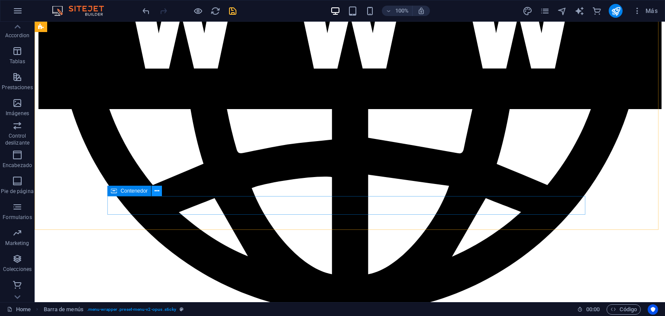
click at [159, 187] on icon at bounding box center [156, 190] width 5 height 9
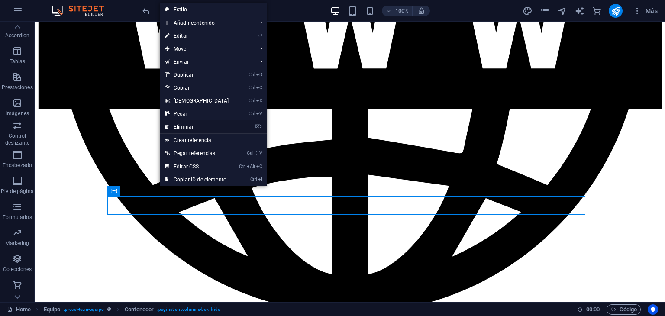
click at [188, 125] on link "⌦ Eliminar" at bounding box center [197, 126] width 74 height 13
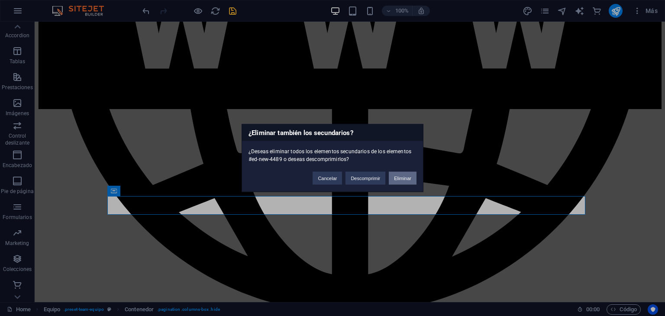
click at [409, 177] on button "Eliminar" at bounding box center [403, 178] width 28 height 13
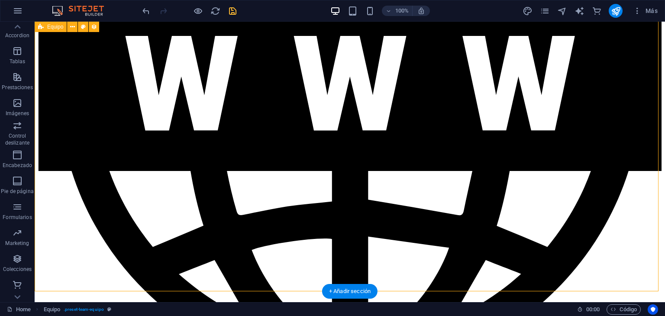
scroll to position [896, 0]
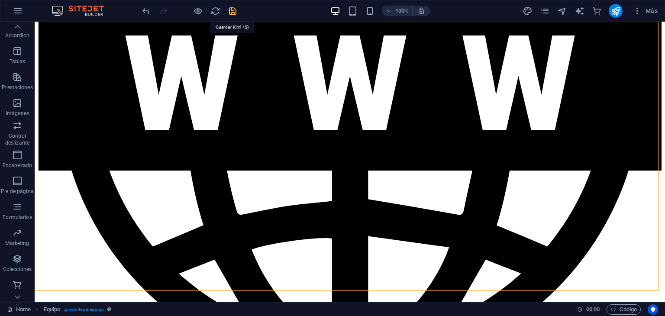
click at [228, 10] on icon "save" at bounding box center [233, 11] width 10 height 10
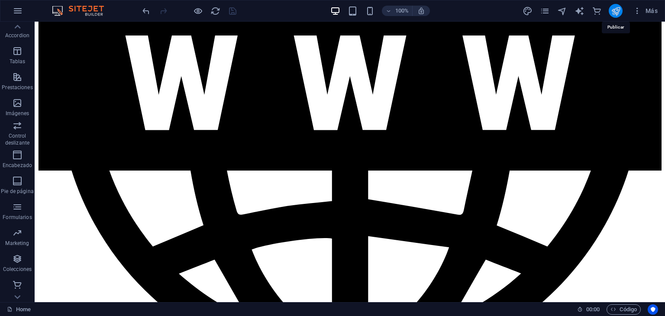
click at [614, 11] on icon "publish" at bounding box center [615, 11] width 10 height 10
